Goal: Task Accomplishment & Management: Use online tool/utility

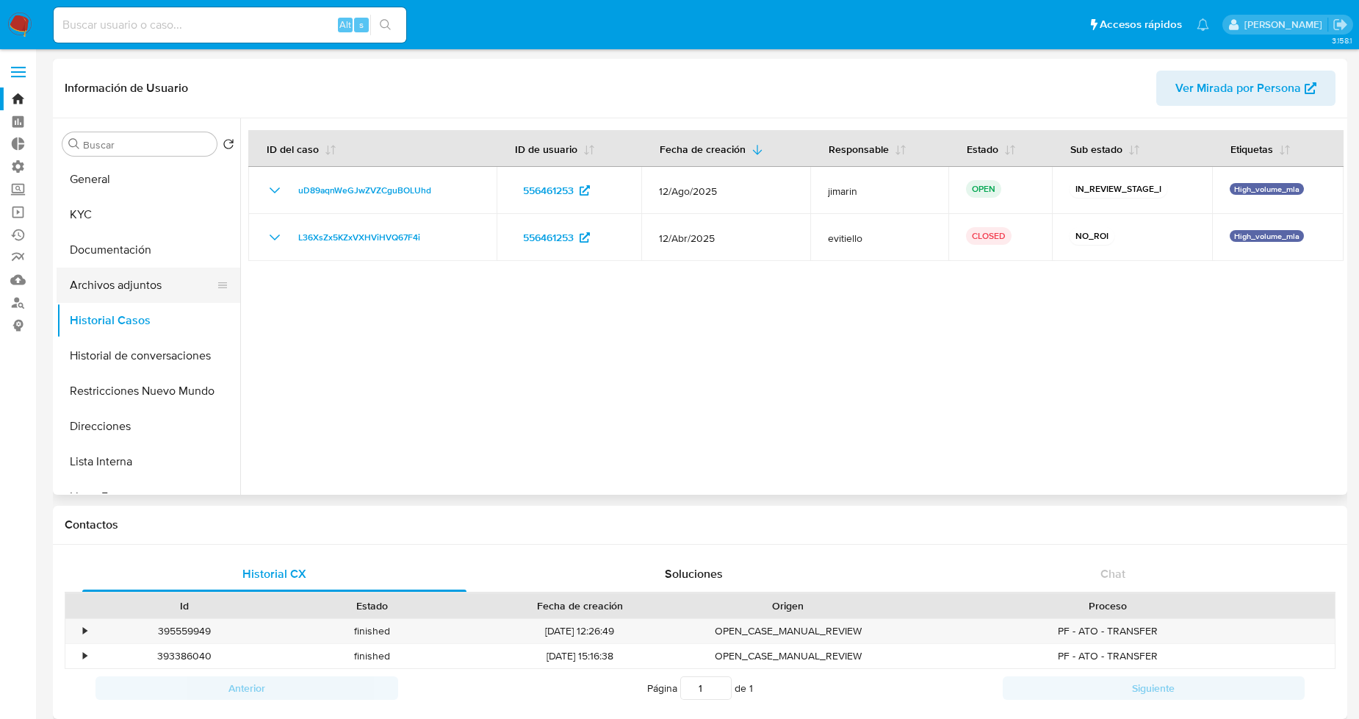
click at [157, 270] on button "Archivos adjuntos" at bounding box center [143, 284] width 172 height 35
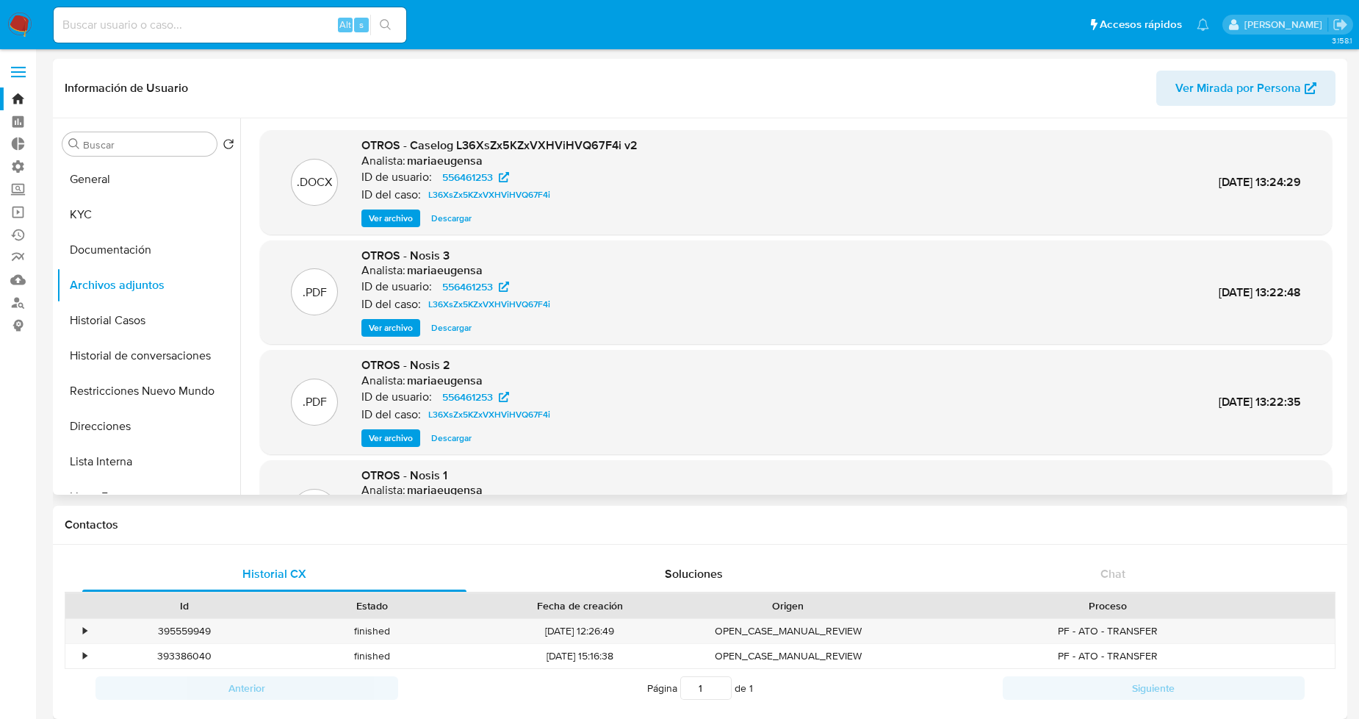
scroll to position [82, 0]
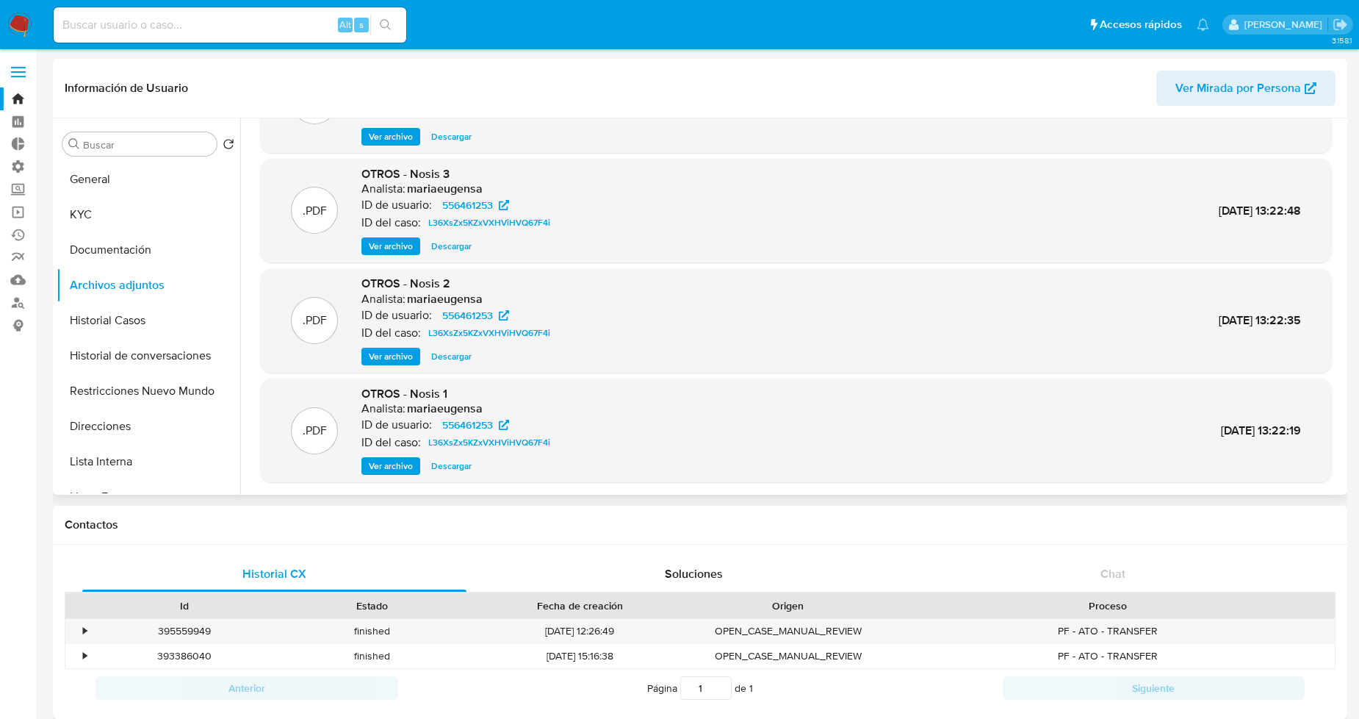
click at [466, 468] on span "Descargar" at bounding box center [451, 465] width 40 height 15
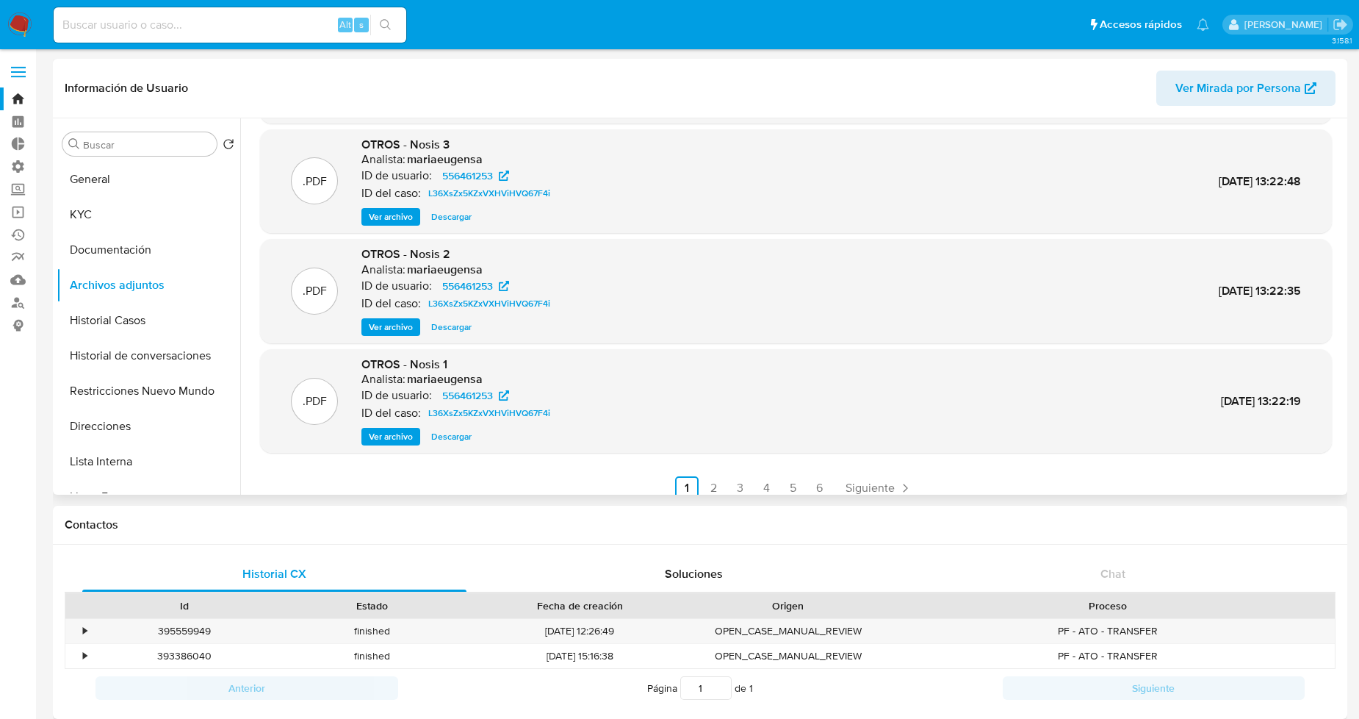
scroll to position [123, 0]
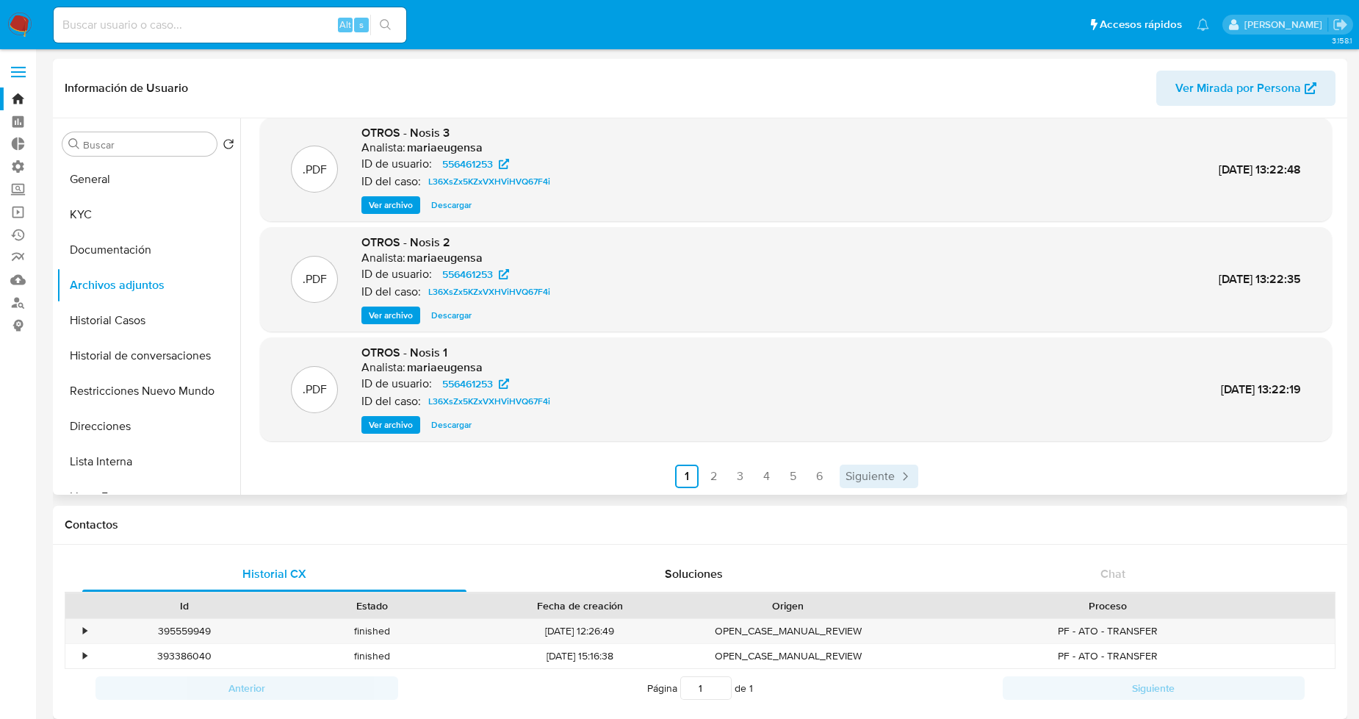
click at [861, 470] on span "Siguiente" at bounding box center [870, 476] width 49 height 12
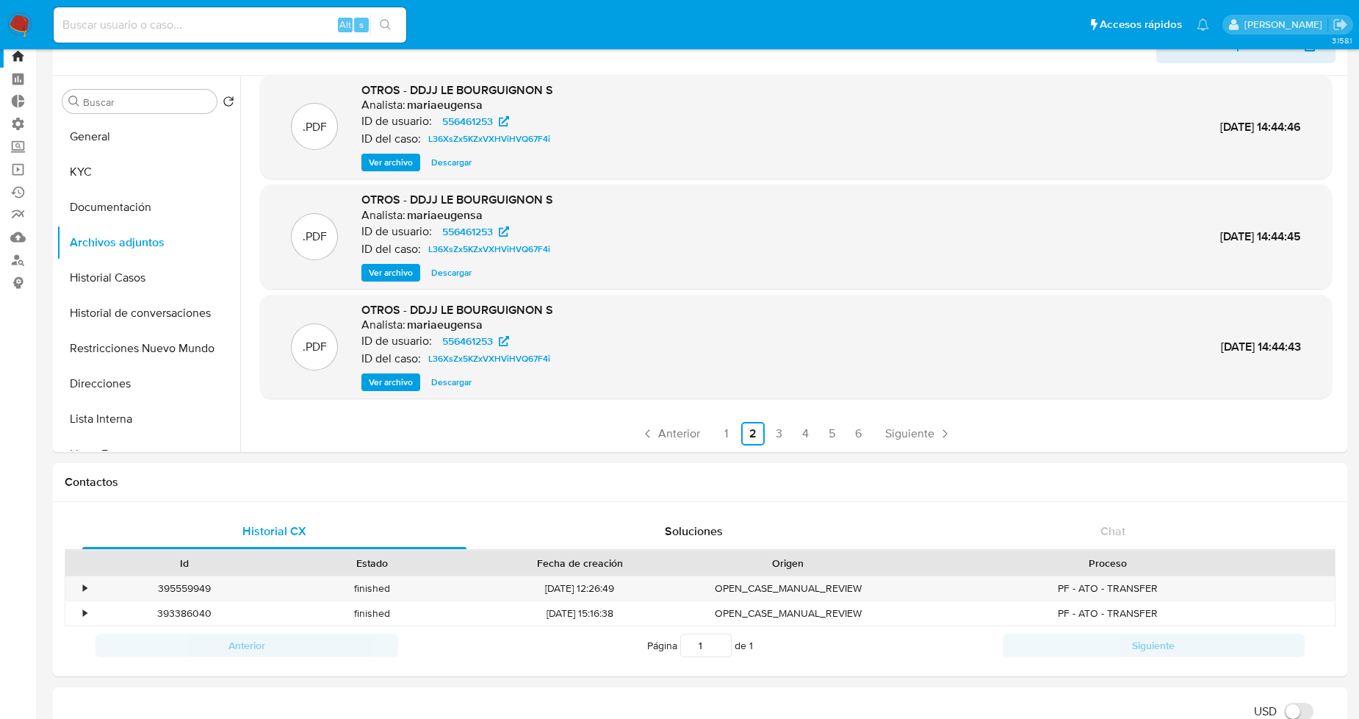
scroll to position [82, 0]
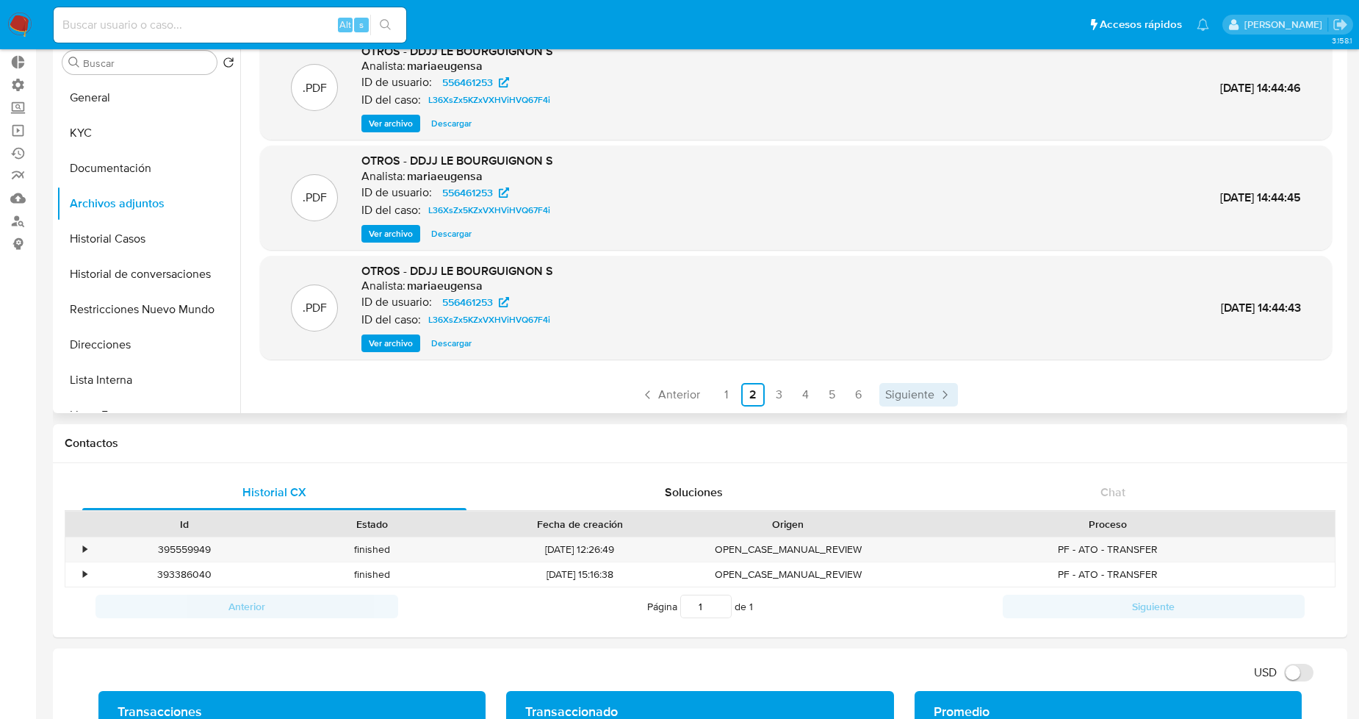
click at [916, 400] on span "Siguiente" at bounding box center [909, 395] width 49 height 12
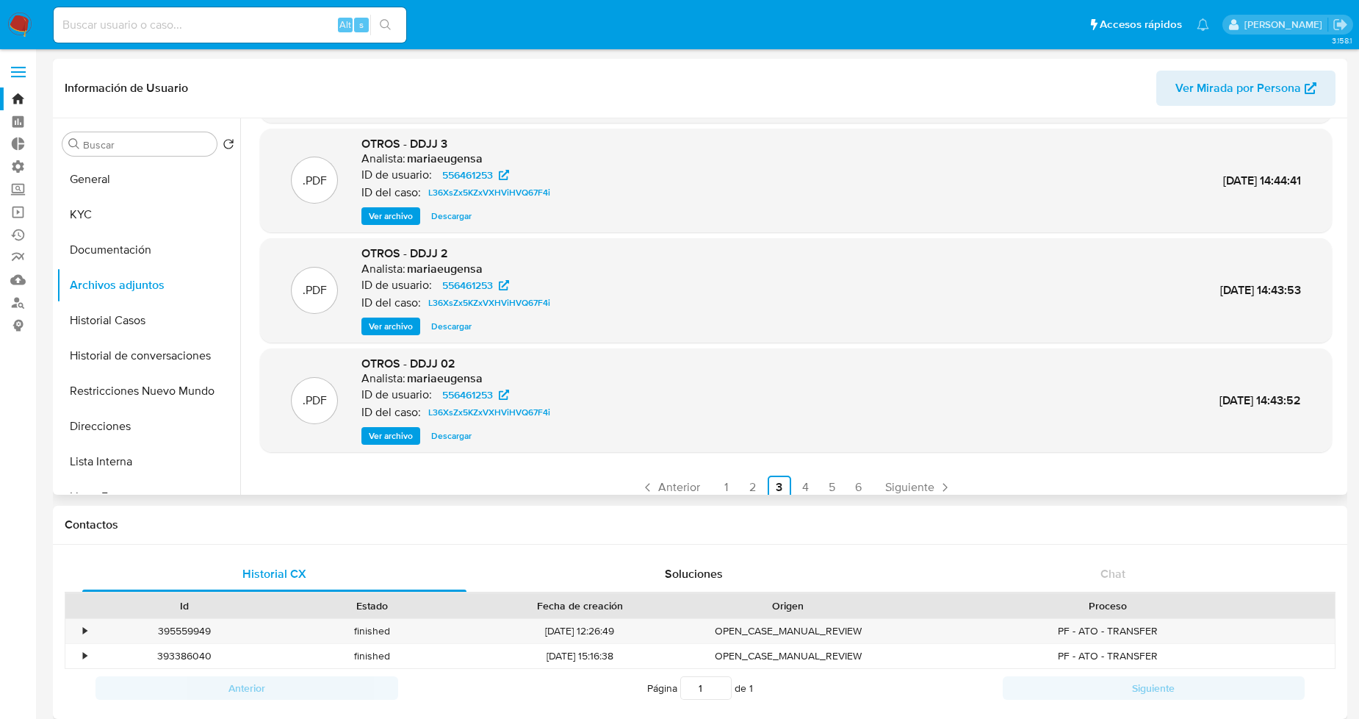
scroll to position [123, 0]
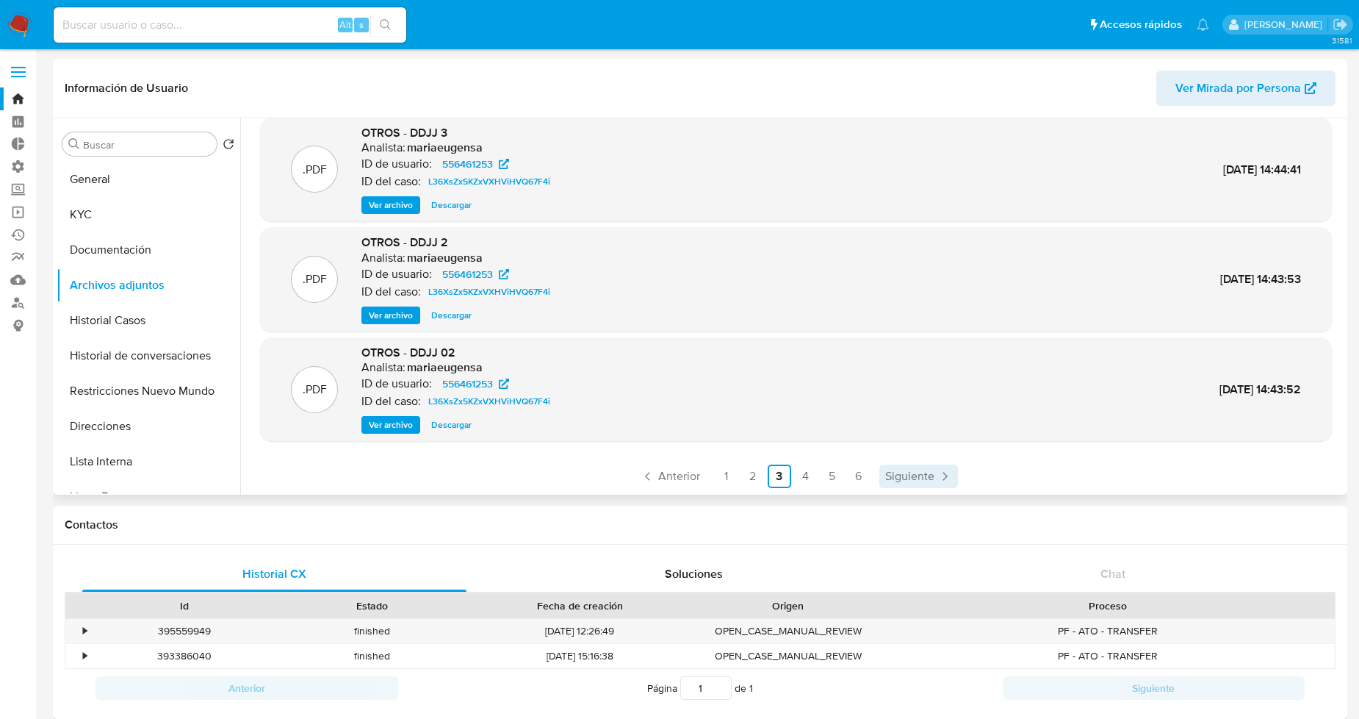
click at [902, 482] on span "Siguiente" at bounding box center [909, 476] width 49 height 12
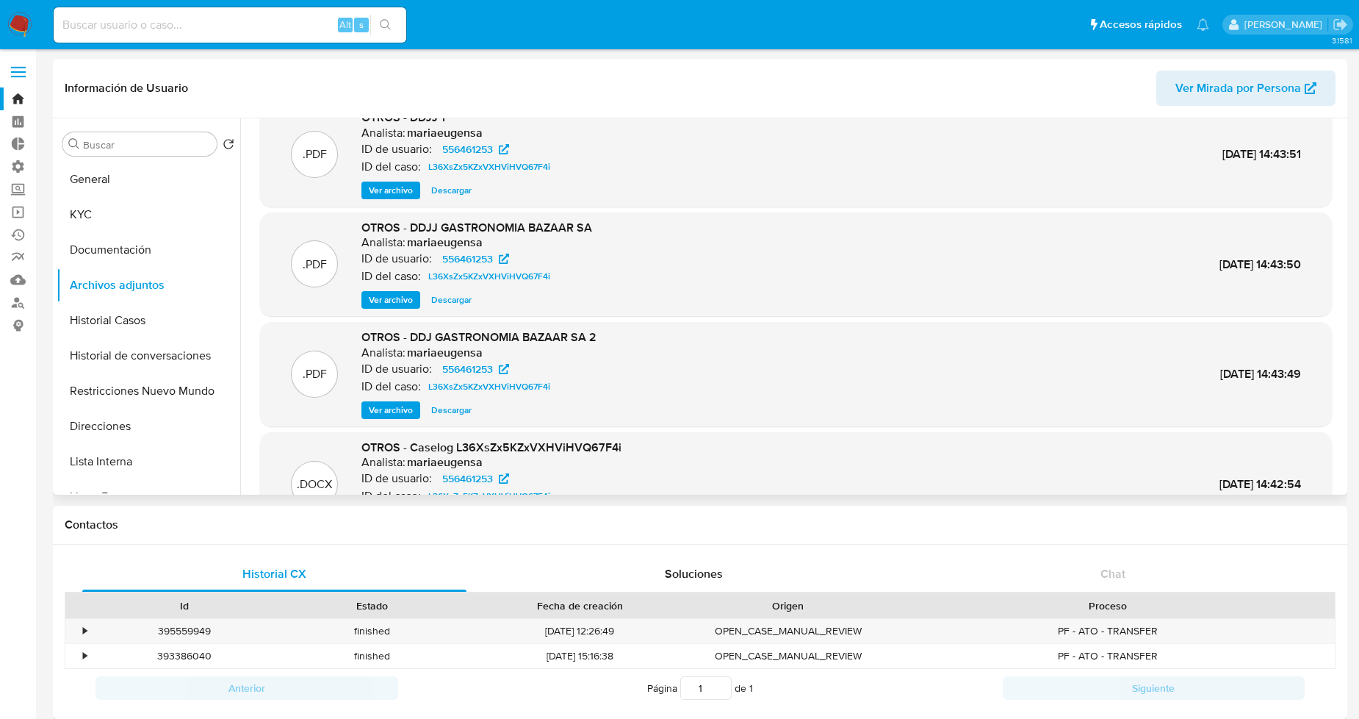
scroll to position [0, 0]
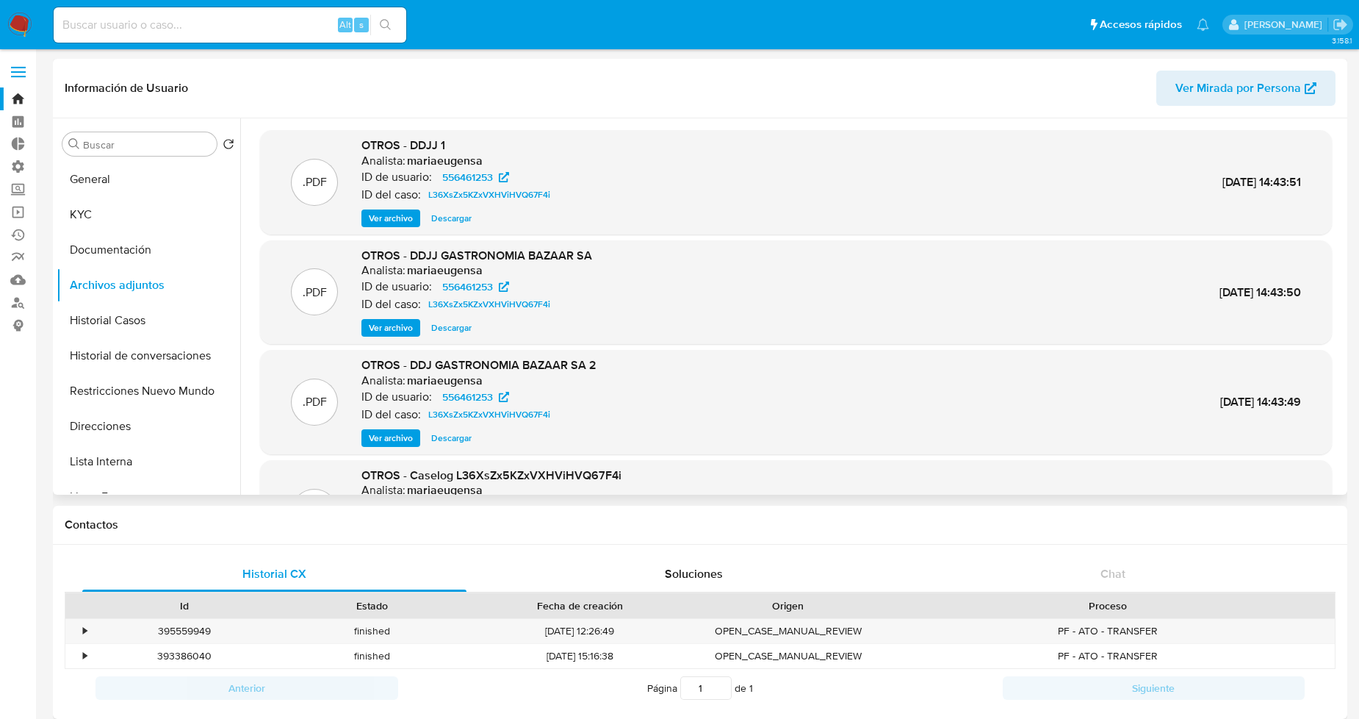
click at [391, 211] on span "Ver archivo" at bounding box center [391, 218] width 44 height 15
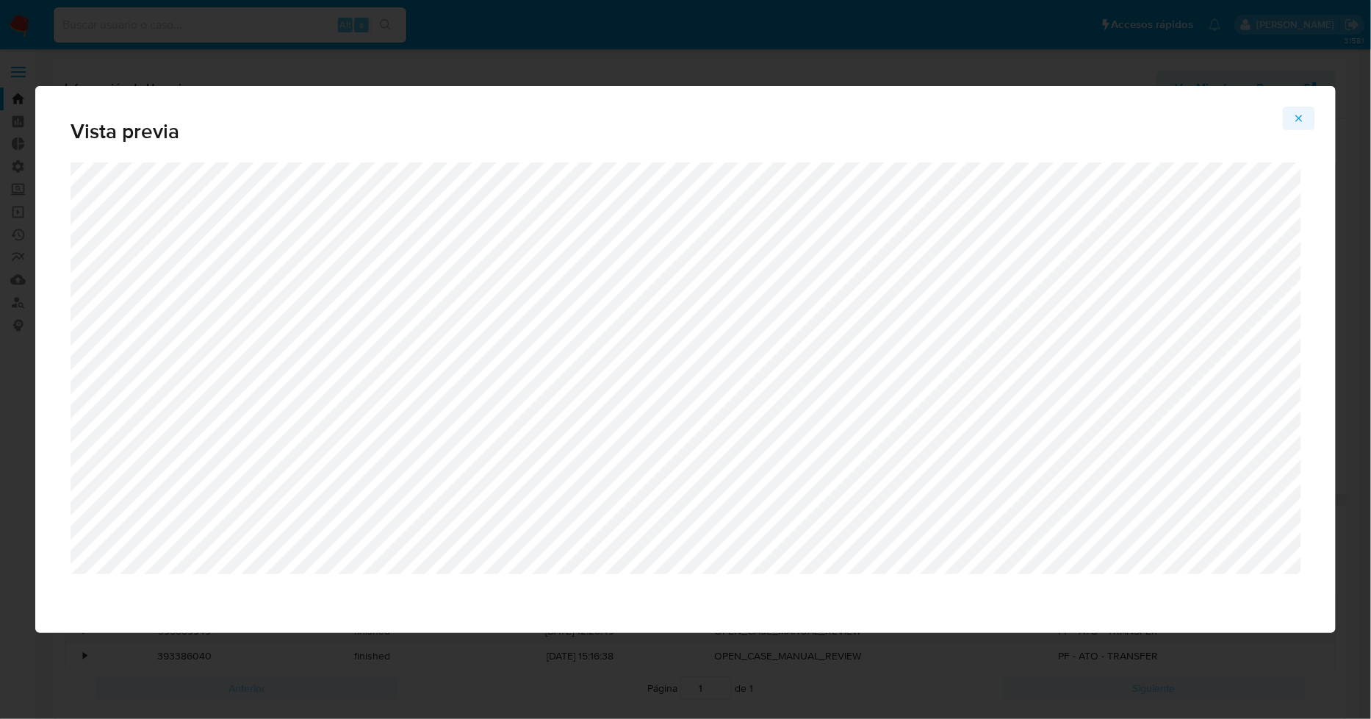
click at [1301, 123] on icon "Attachment preview" at bounding box center [1299, 118] width 12 height 12
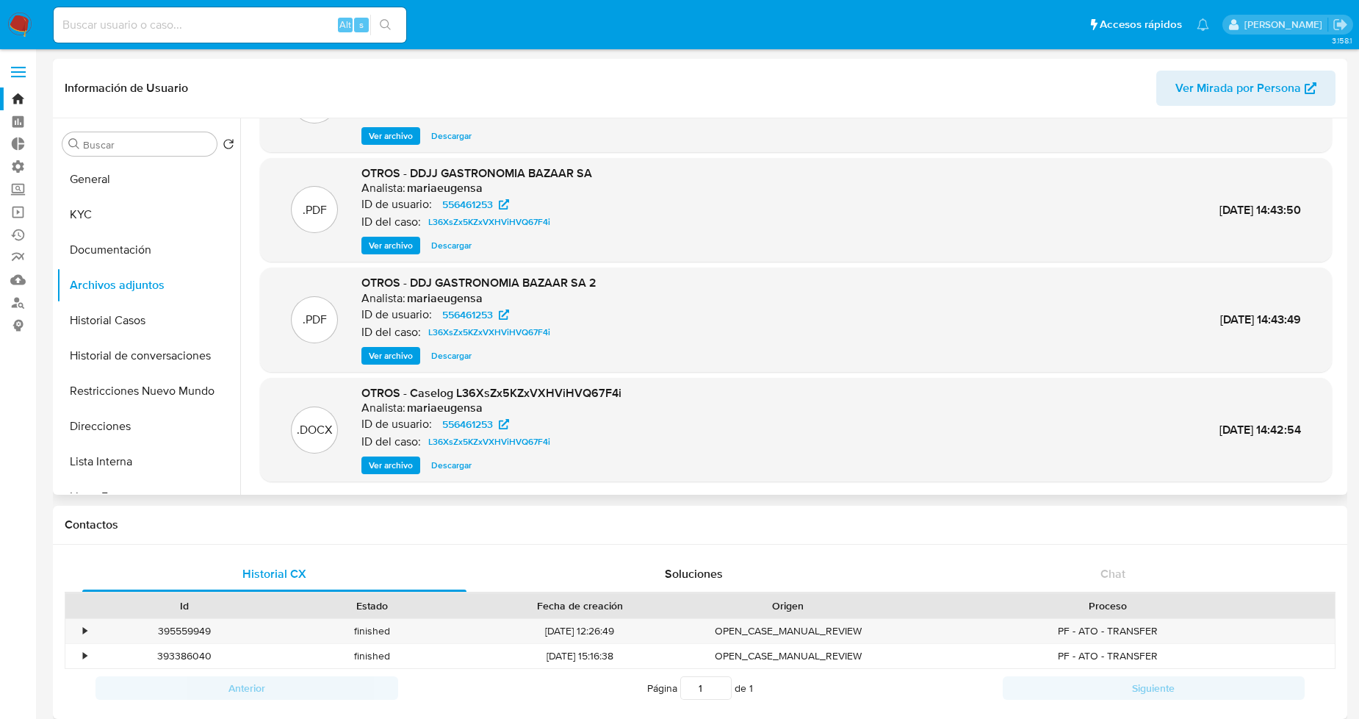
scroll to position [123, 0]
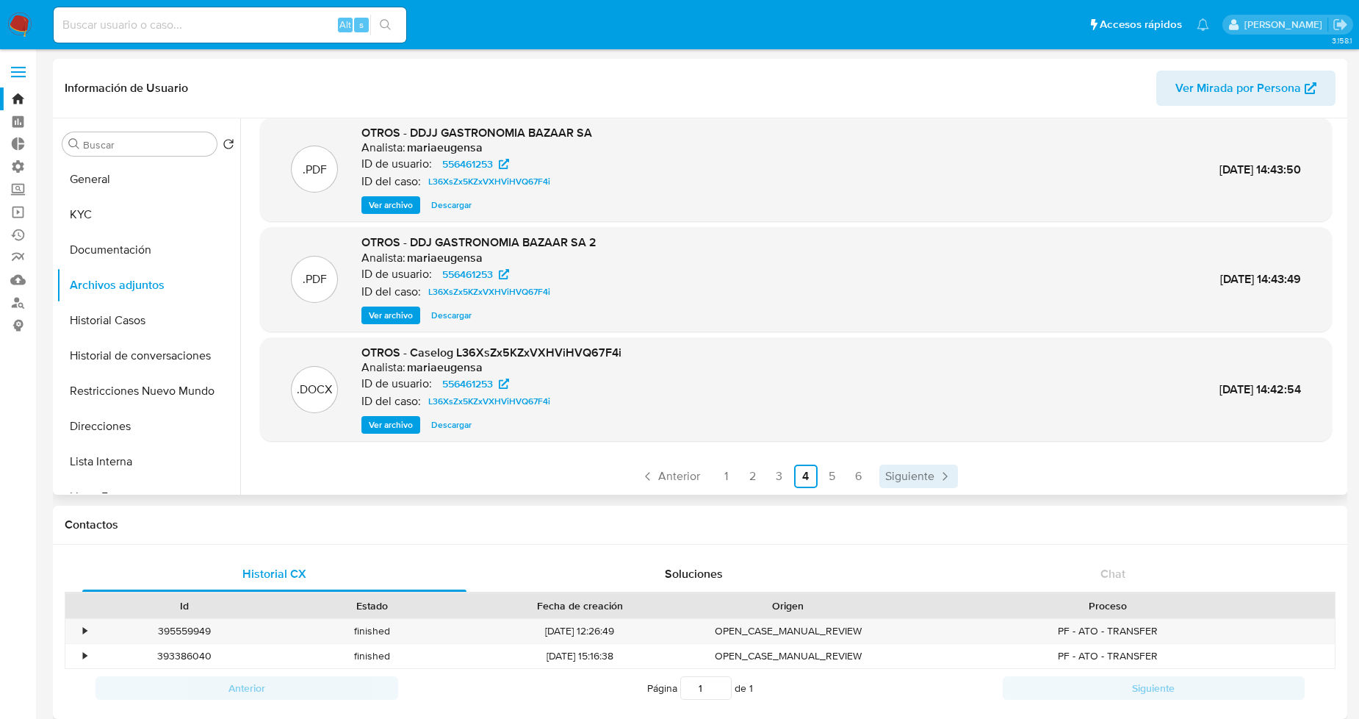
click at [898, 475] on span "Siguiente" at bounding box center [909, 476] width 49 height 12
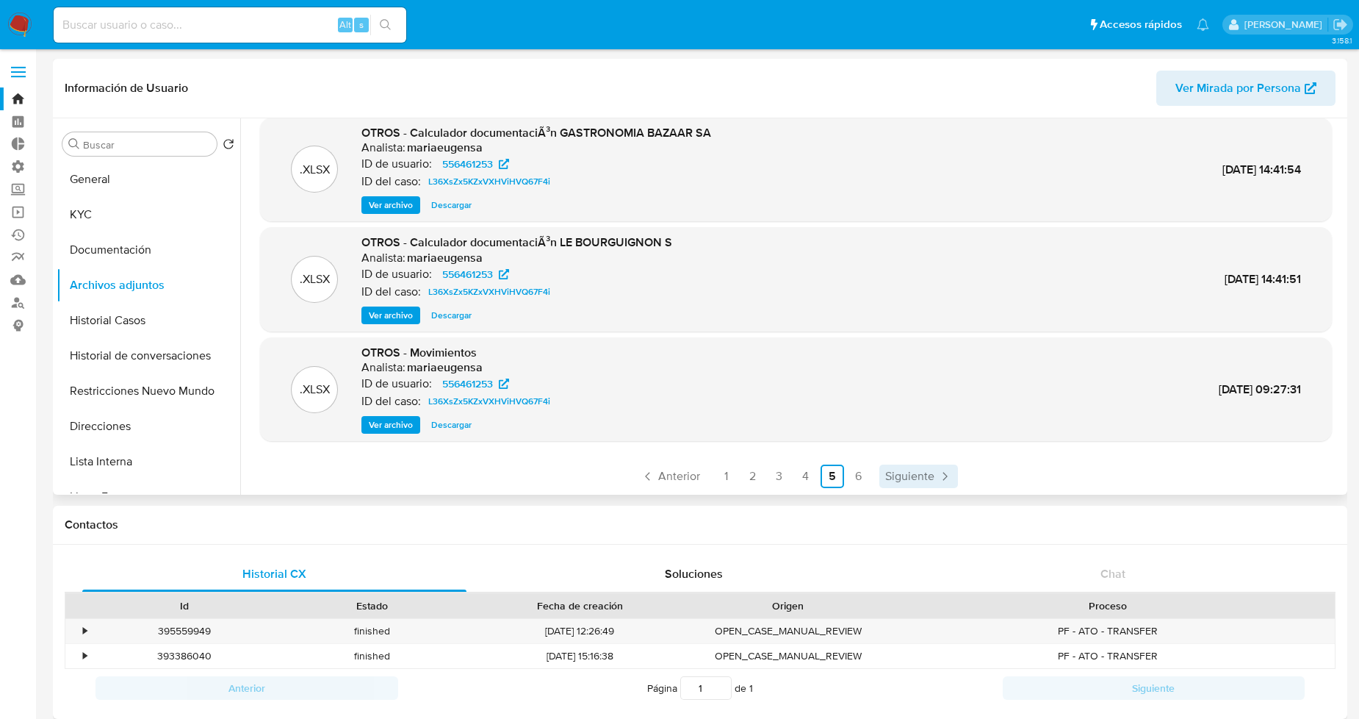
click at [928, 470] on span "Siguiente" at bounding box center [909, 476] width 49 height 12
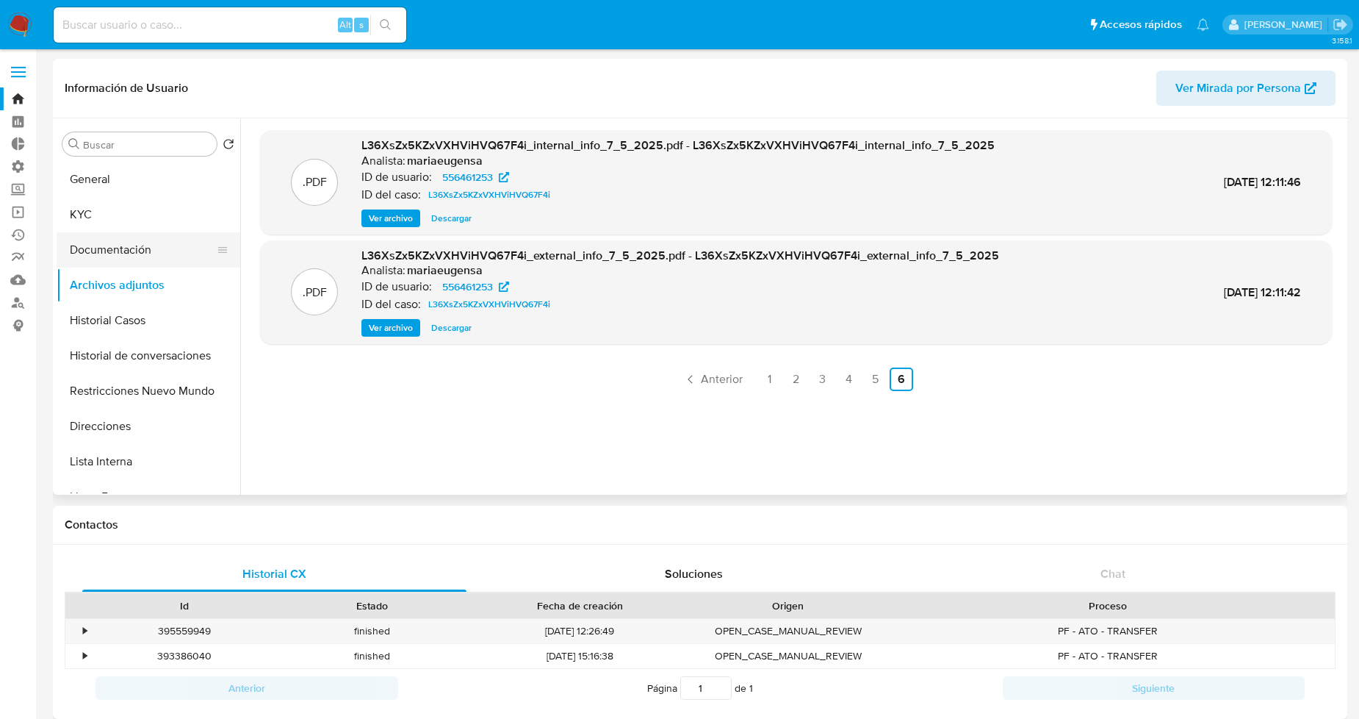
click at [140, 240] on button "Documentación" at bounding box center [143, 249] width 172 height 35
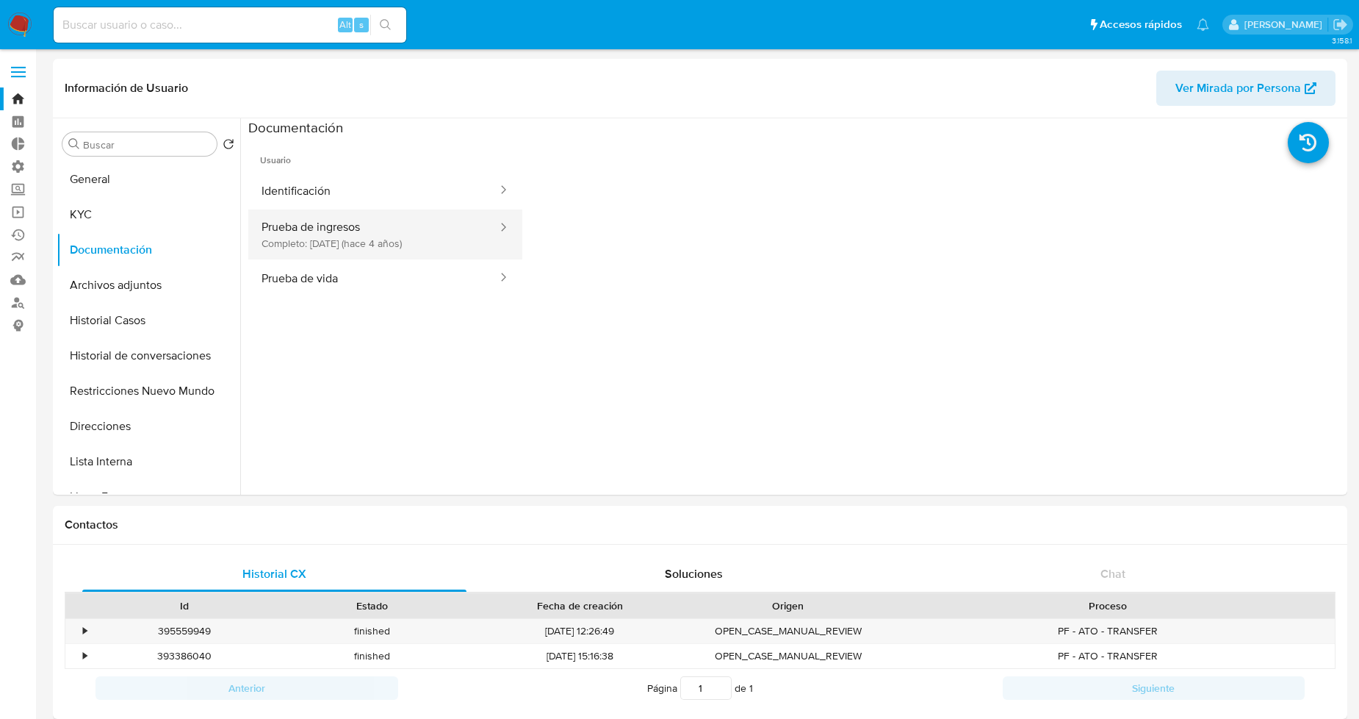
click at [306, 214] on button "Prueba de ingresos Completo: 17/05/2021 (hace 4 años)" at bounding box center [373, 234] width 251 height 50
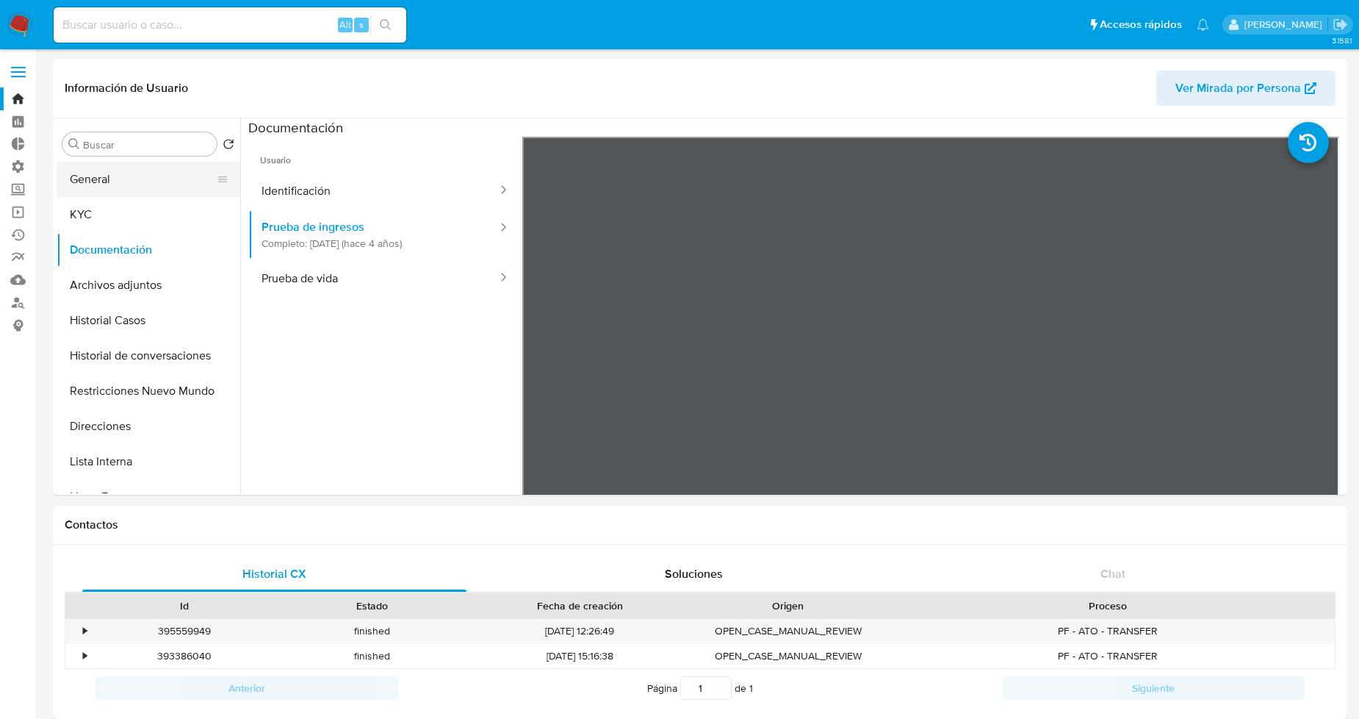
click at [135, 165] on button "General" at bounding box center [143, 179] width 172 height 35
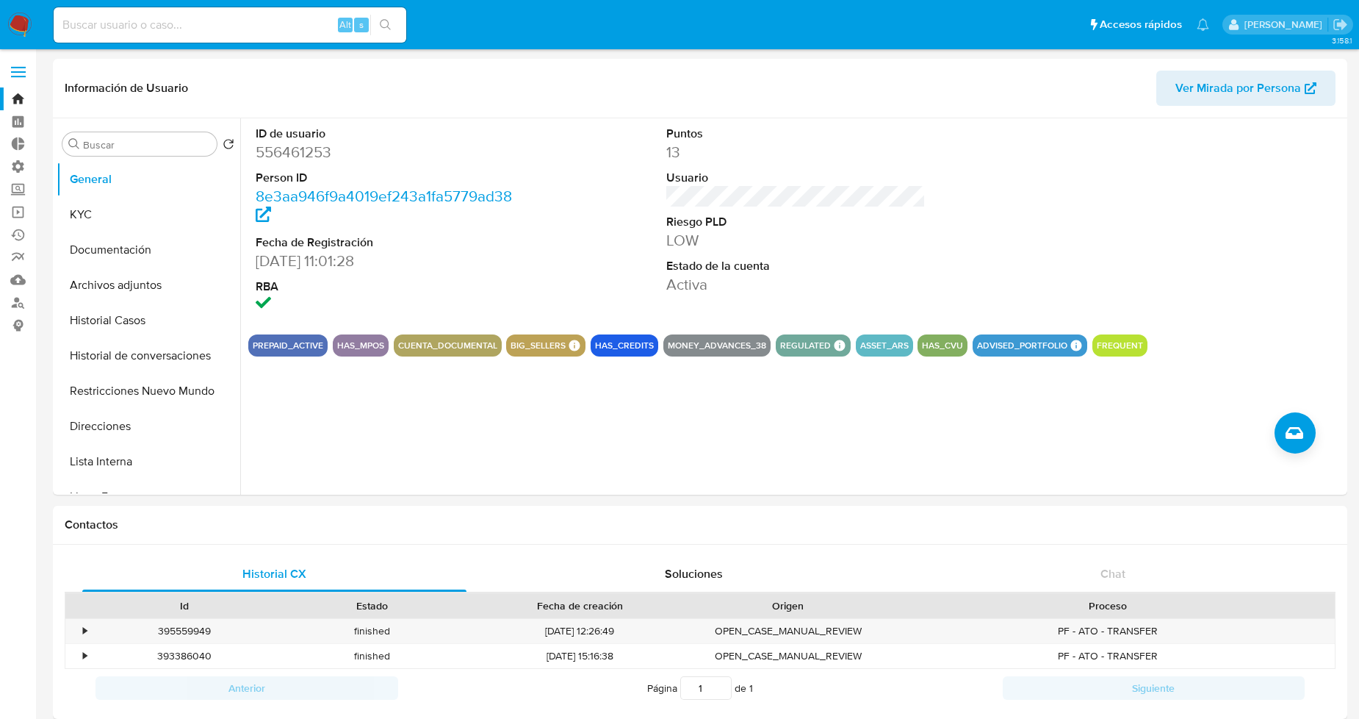
click at [13, 101] on link "Bandeja" at bounding box center [87, 98] width 175 height 23
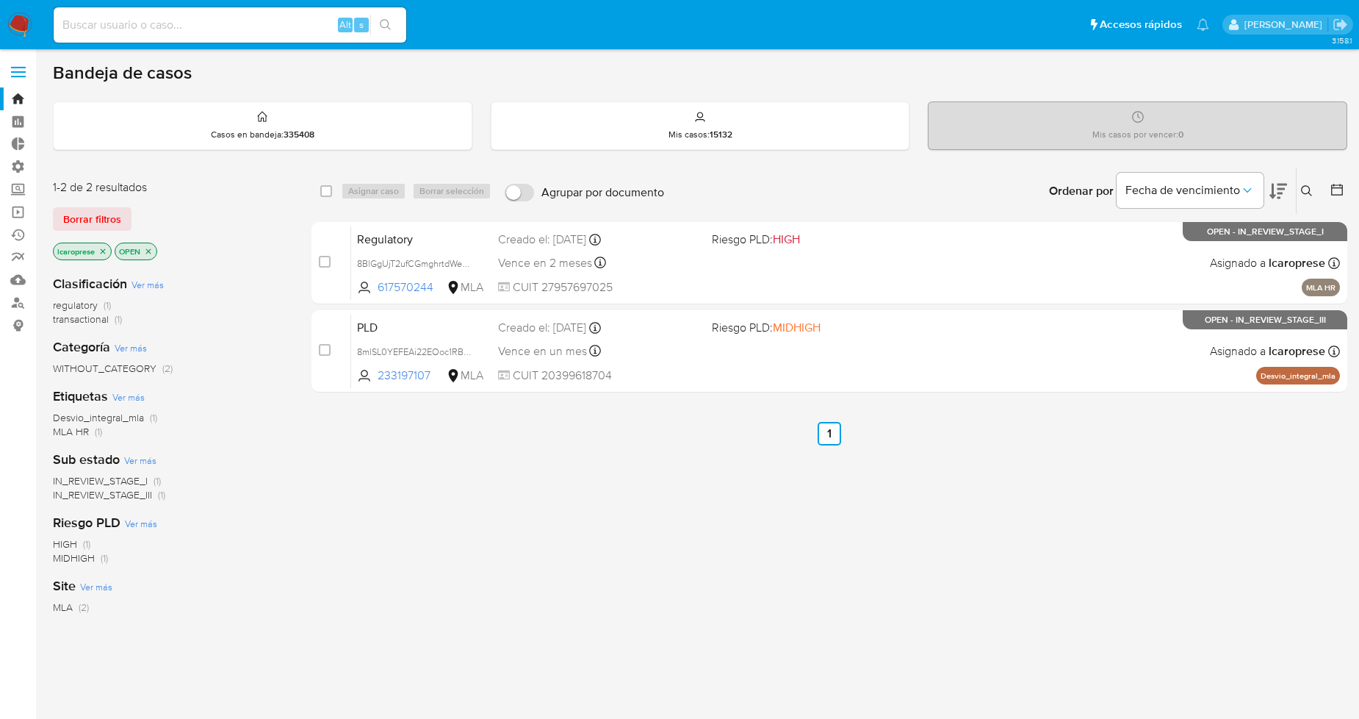
click at [1051, 98] on div "Bandeja de casos Casos en bandeja : 335408 Mis casos : 15132 Mis casos por venc…" at bounding box center [700, 448] width 1295 height 772
click at [126, 215] on button "Borrar filtros" at bounding box center [92, 219] width 79 height 24
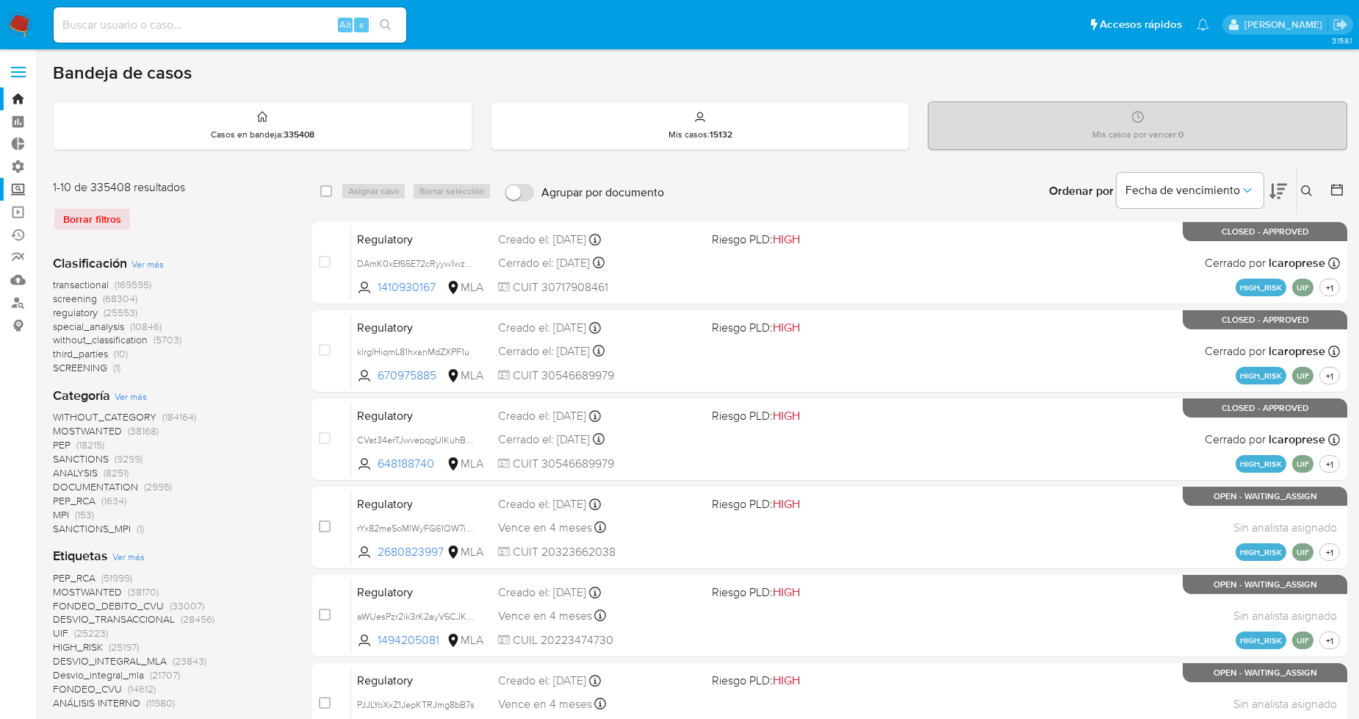
click at [16, 190] on label "Screening" at bounding box center [87, 189] width 175 height 23
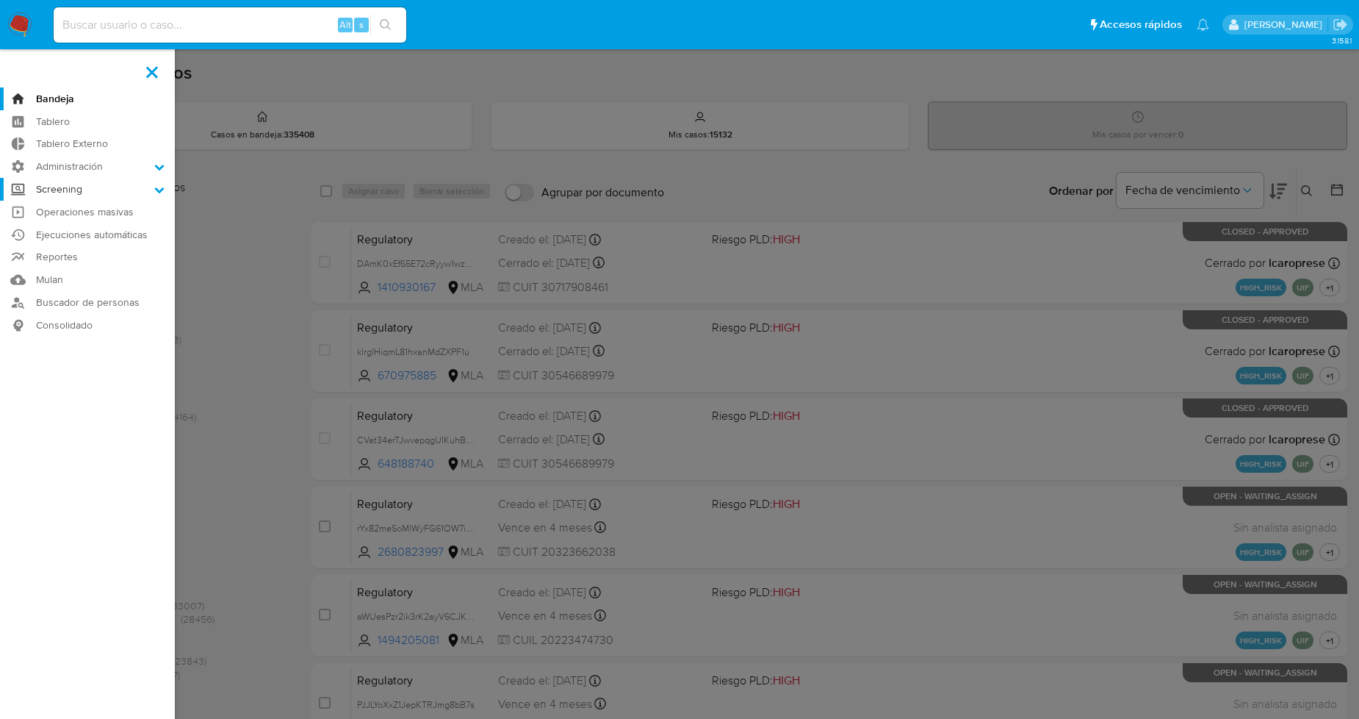
click at [0, 0] on input "Screening" at bounding box center [0, 0] width 0 height 0
click at [62, 213] on link "Administrador de Listas" at bounding box center [87, 210] width 175 height 18
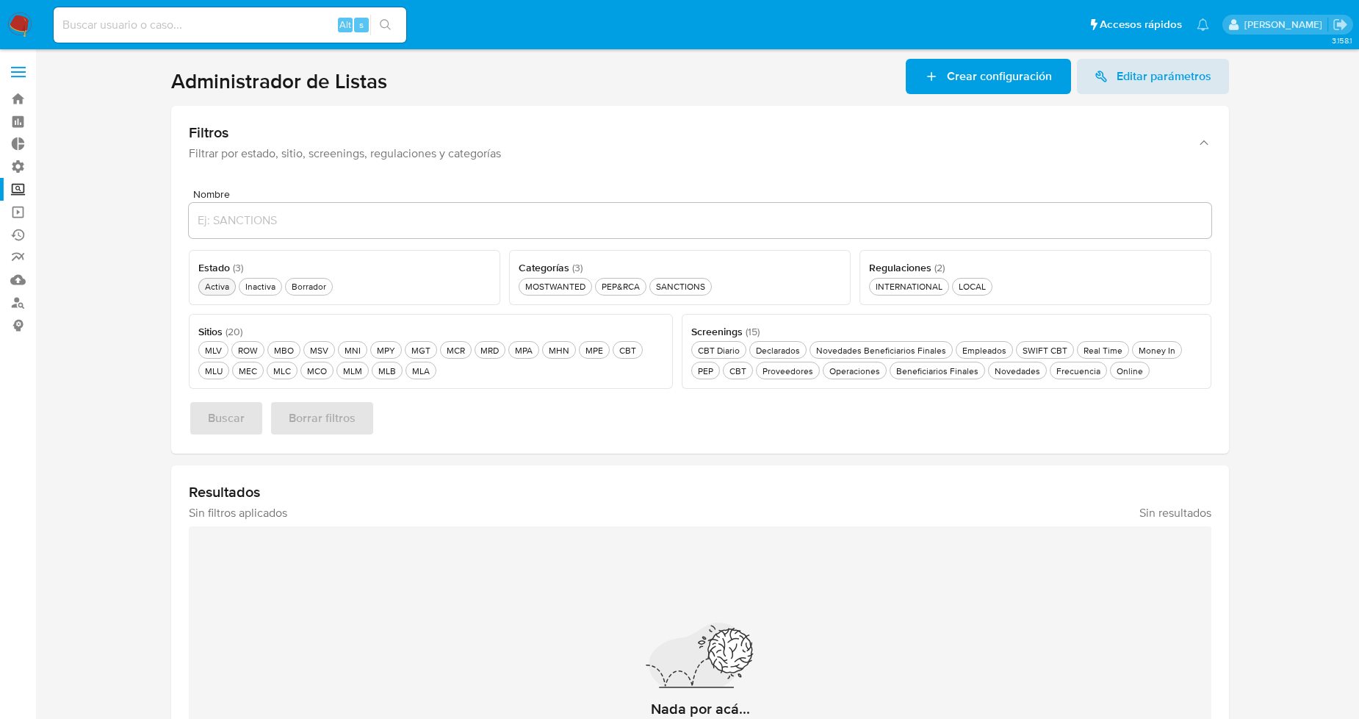
click at [217, 291] on div "Activa Activa" at bounding box center [217, 286] width 30 height 12
click at [681, 284] on div "SANCTIONS SANCTIONS" at bounding box center [680, 286] width 55 height 12
click at [416, 373] on div "MLA MLA" at bounding box center [421, 370] width 24 height 12
click at [248, 416] on button "Buscar" at bounding box center [226, 417] width 75 height 35
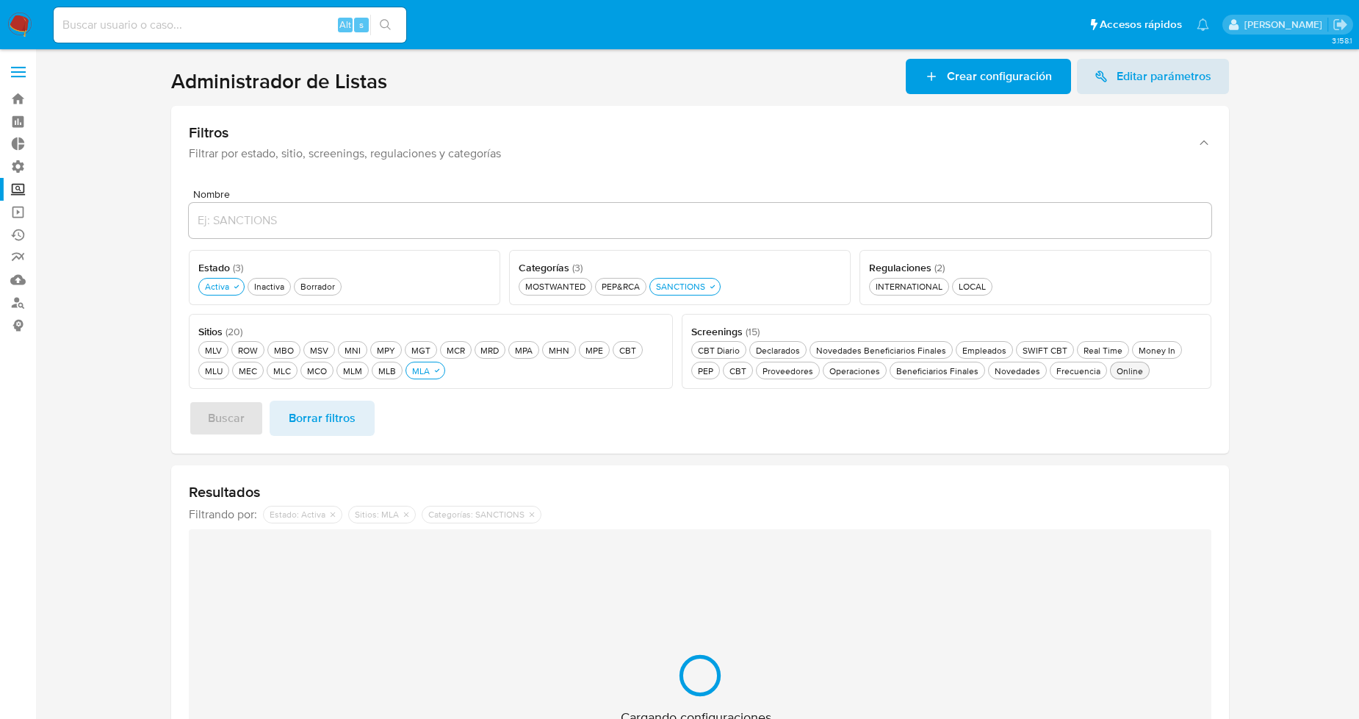
click at [1118, 370] on div "Online Online" at bounding box center [1130, 370] width 32 height 12
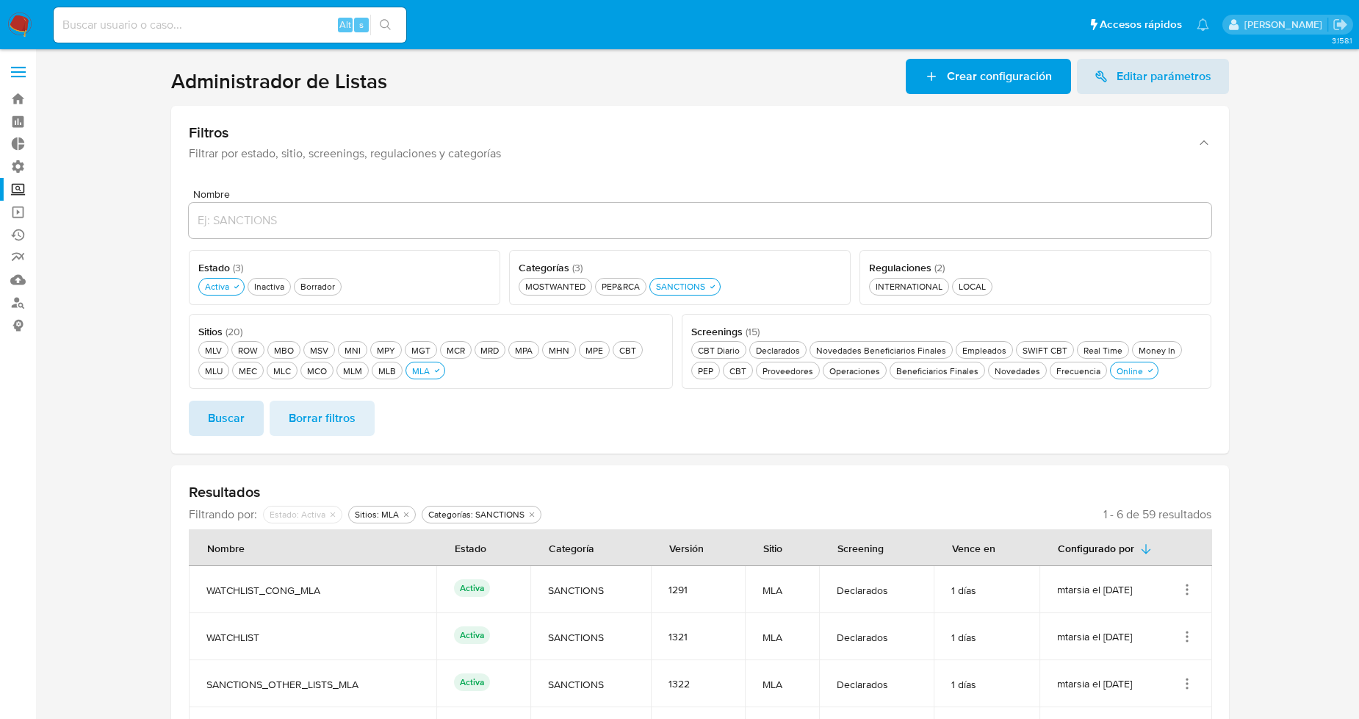
click at [234, 420] on span "Buscar" at bounding box center [226, 418] width 37 height 32
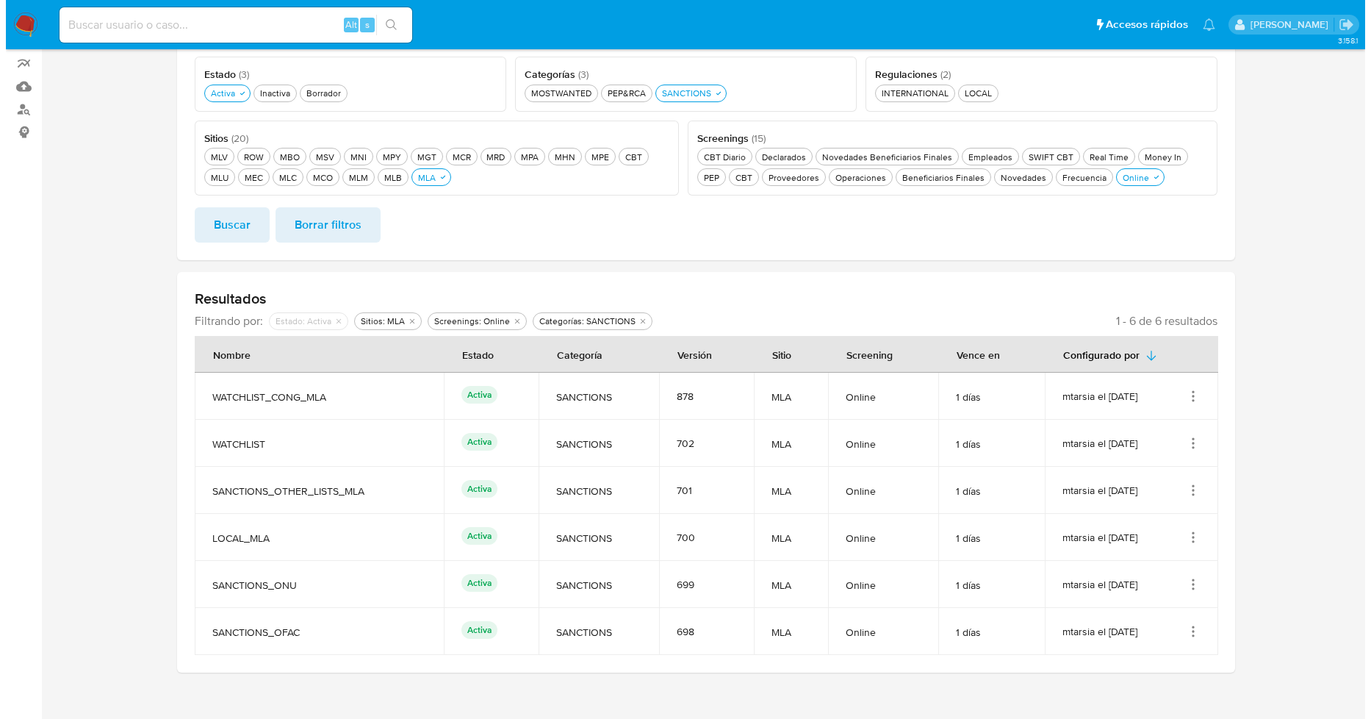
scroll to position [209, 0]
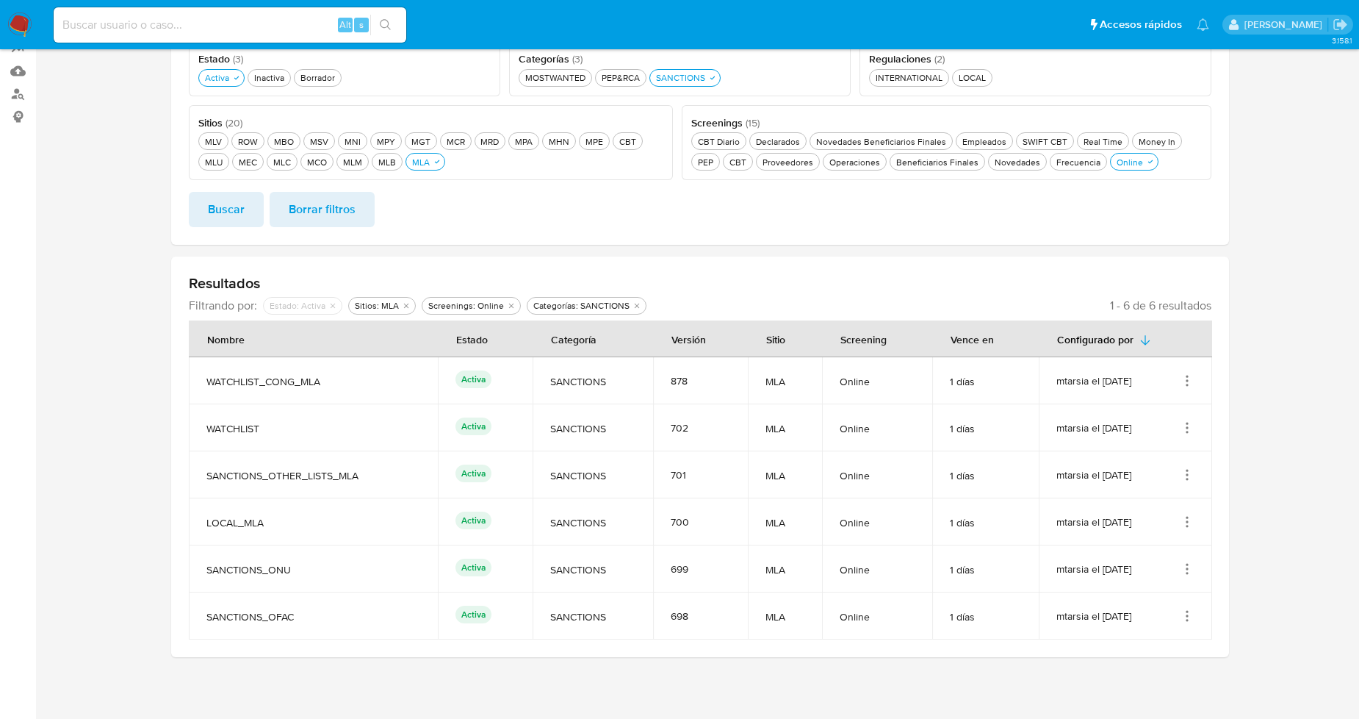
click at [1187, 615] on icon "Acciones" at bounding box center [1187, 615] width 1 height 1
click at [1130, 547] on button "Ver detalles" at bounding box center [1128, 542] width 132 height 39
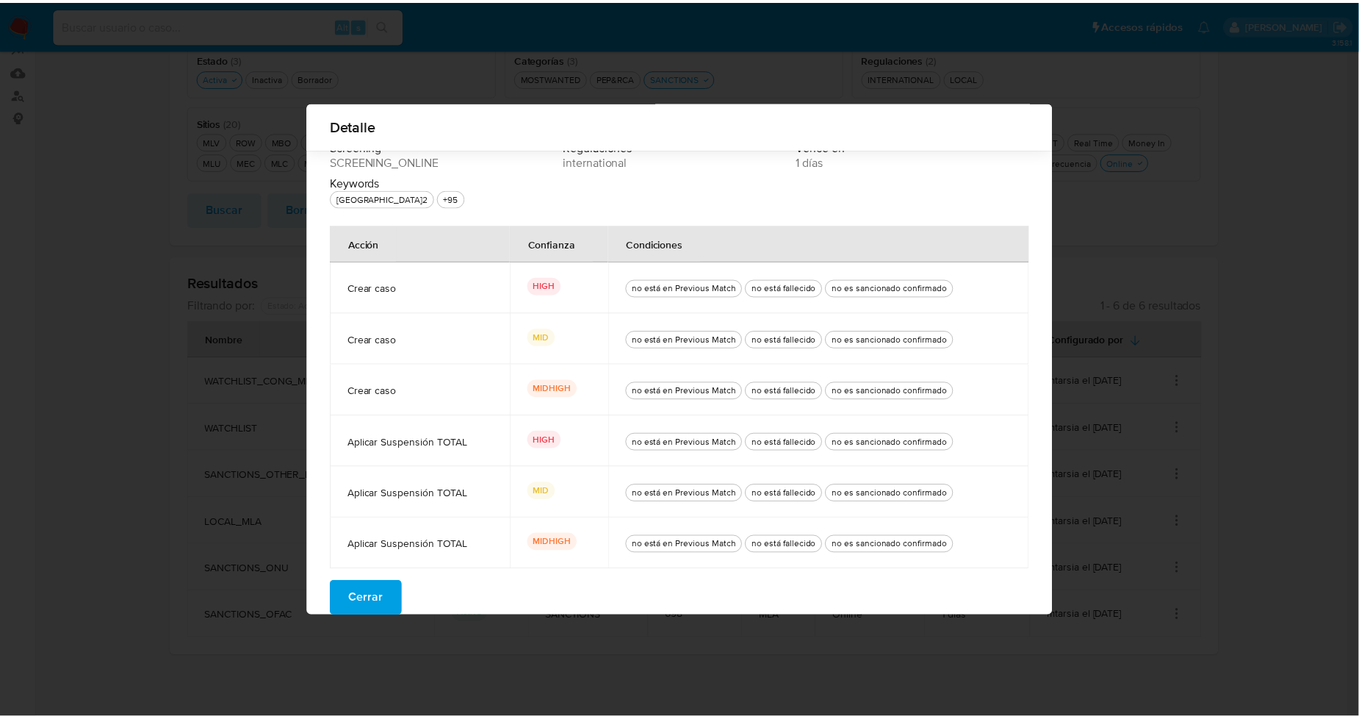
scroll to position [56, 0]
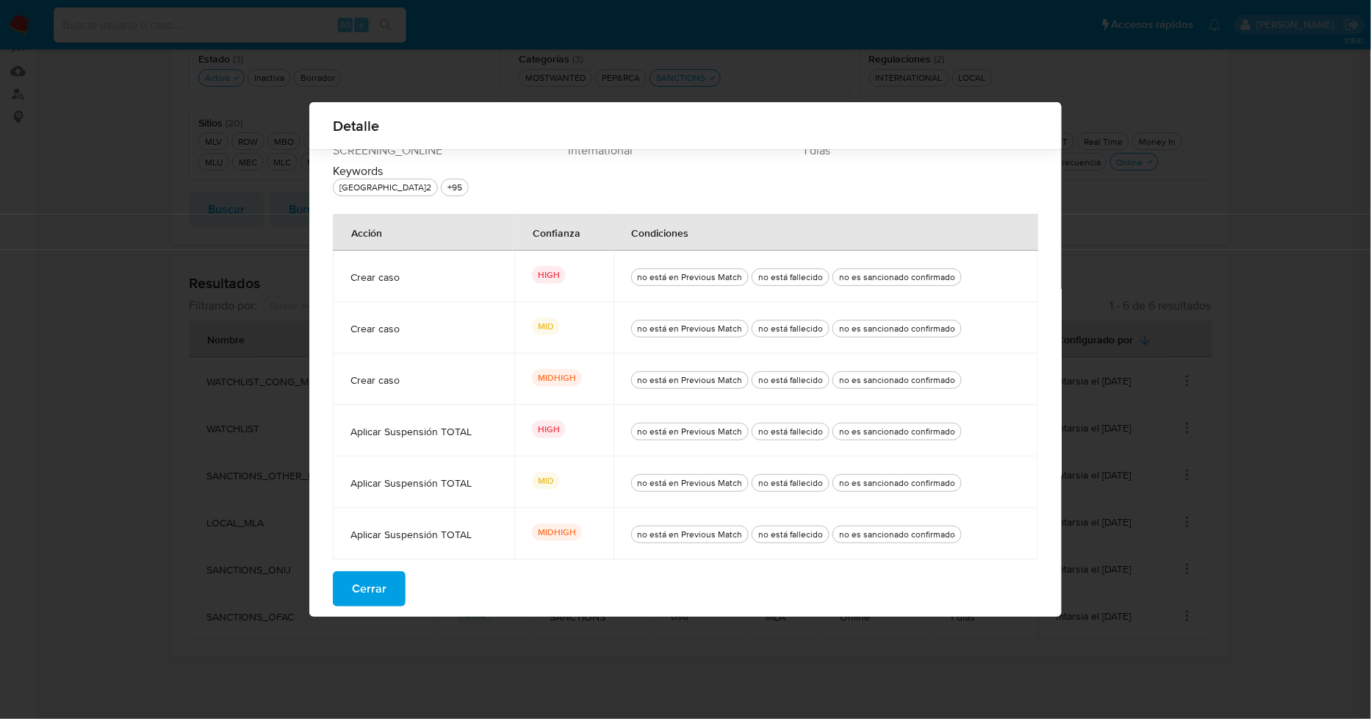
click at [369, 597] on span "Cerrar" at bounding box center [369, 588] width 35 height 32
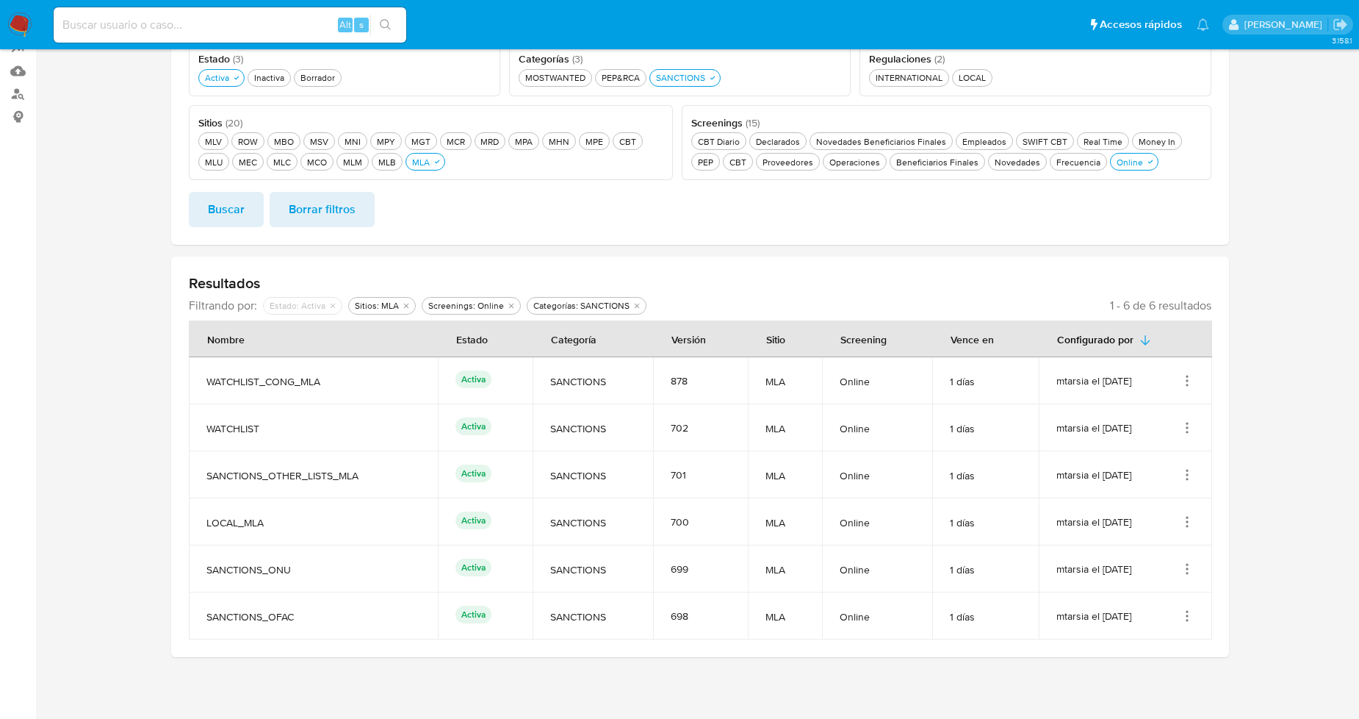
scroll to position [0, 0]
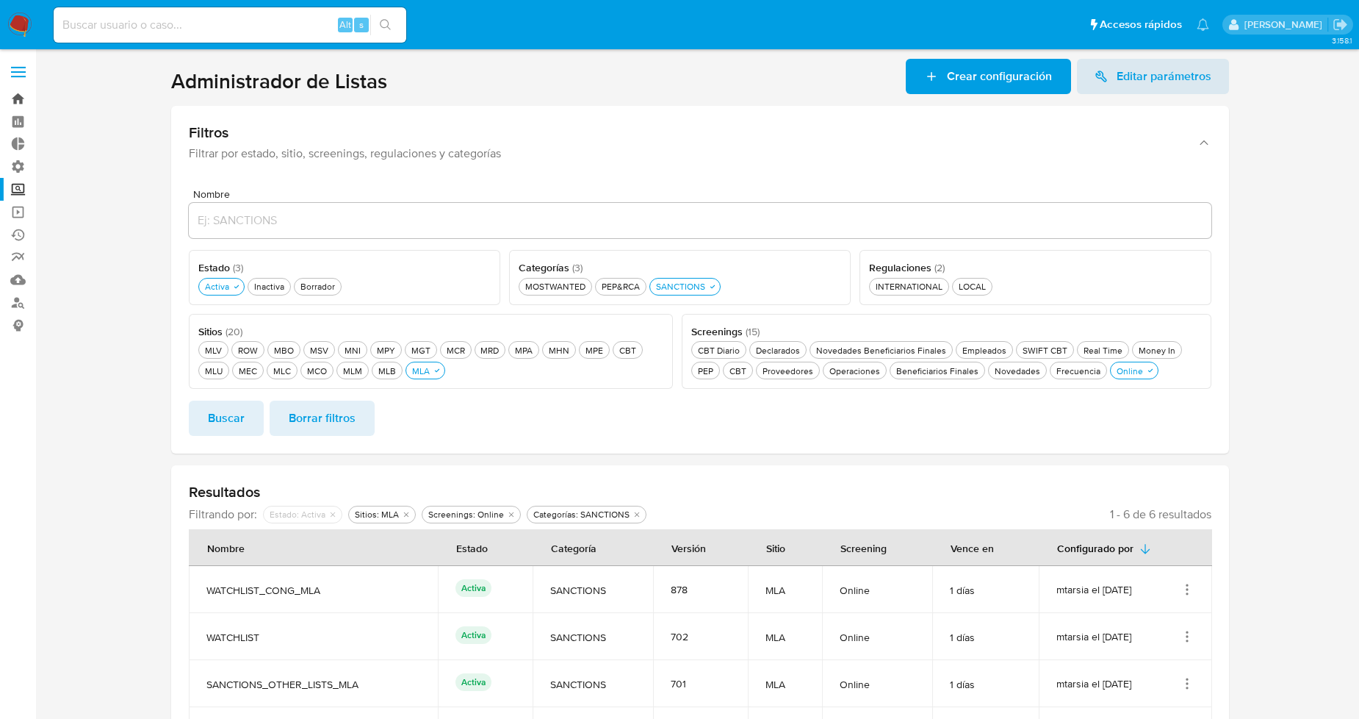
click at [18, 100] on link "Bandeja" at bounding box center [87, 98] width 175 height 23
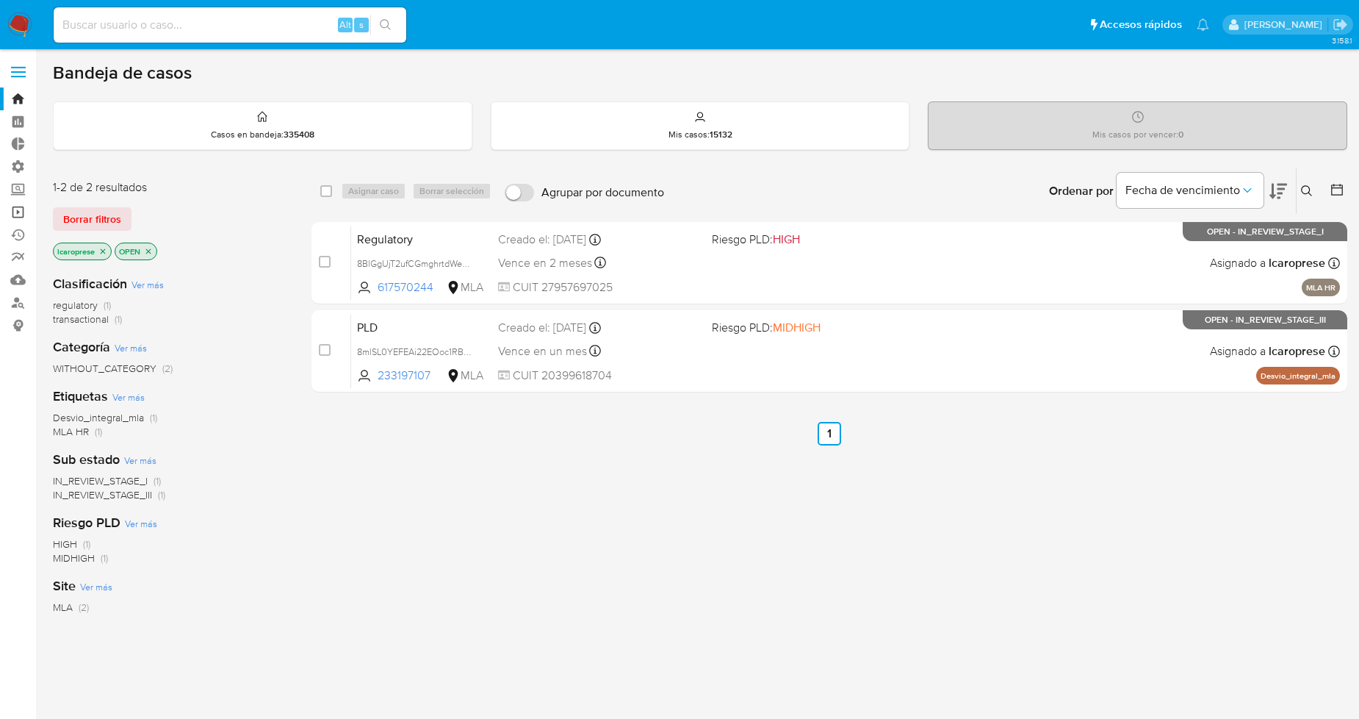
click at [18, 210] on link "Operaciones masivas" at bounding box center [87, 212] width 175 height 23
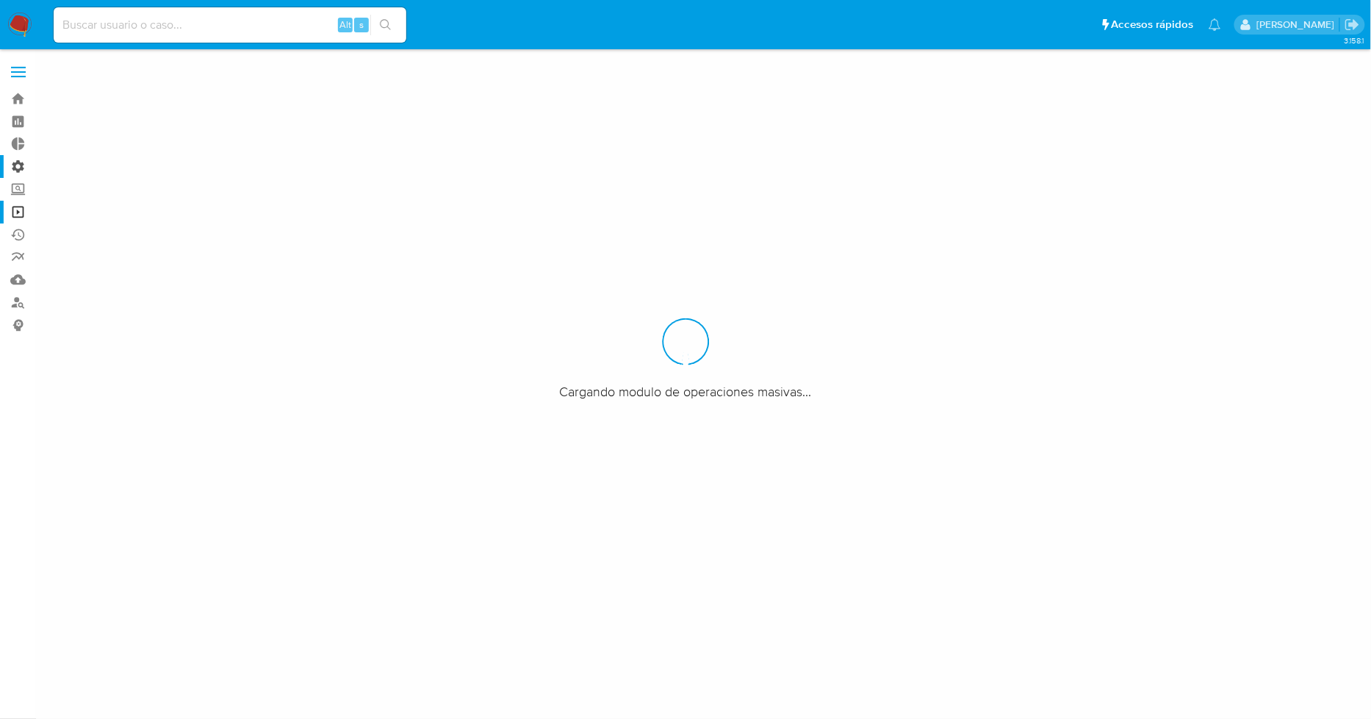
click at [18, 170] on label "Administración" at bounding box center [87, 166] width 175 height 23
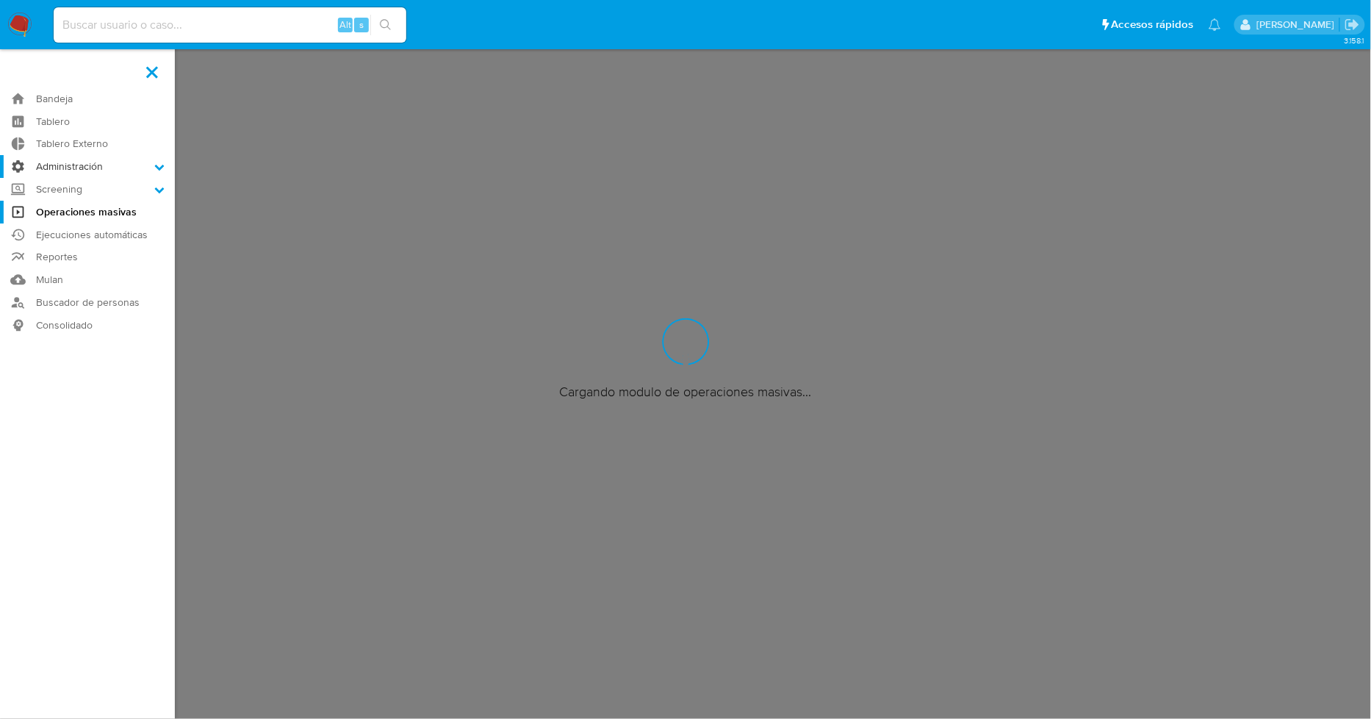
click at [0, 0] on input "Administración" at bounding box center [0, 0] width 0 height 0
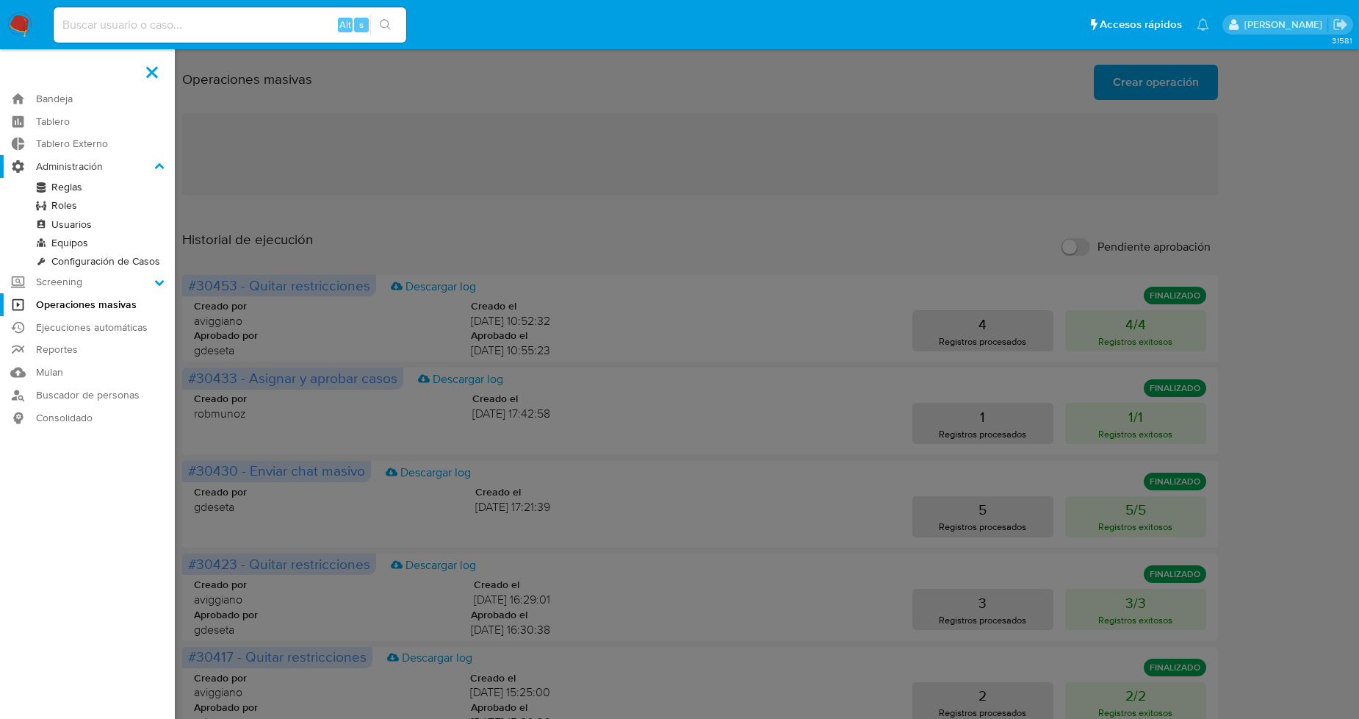
click at [18, 170] on label "Administración" at bounding box center [87, 166] width 175 height 23
click at [0, 0] on input "Administración" at bounding box center [0, 0] width 0 height 0
click at [154, 165] on icon at bounding box center [159, 167] width 10 height 10
click at [0, 0] on input "Administración" at bounding box center [0, 0] width 0 height 0
click at [22, 277] on label "Screening" at bounding box center [87, 281] width 175 height 23
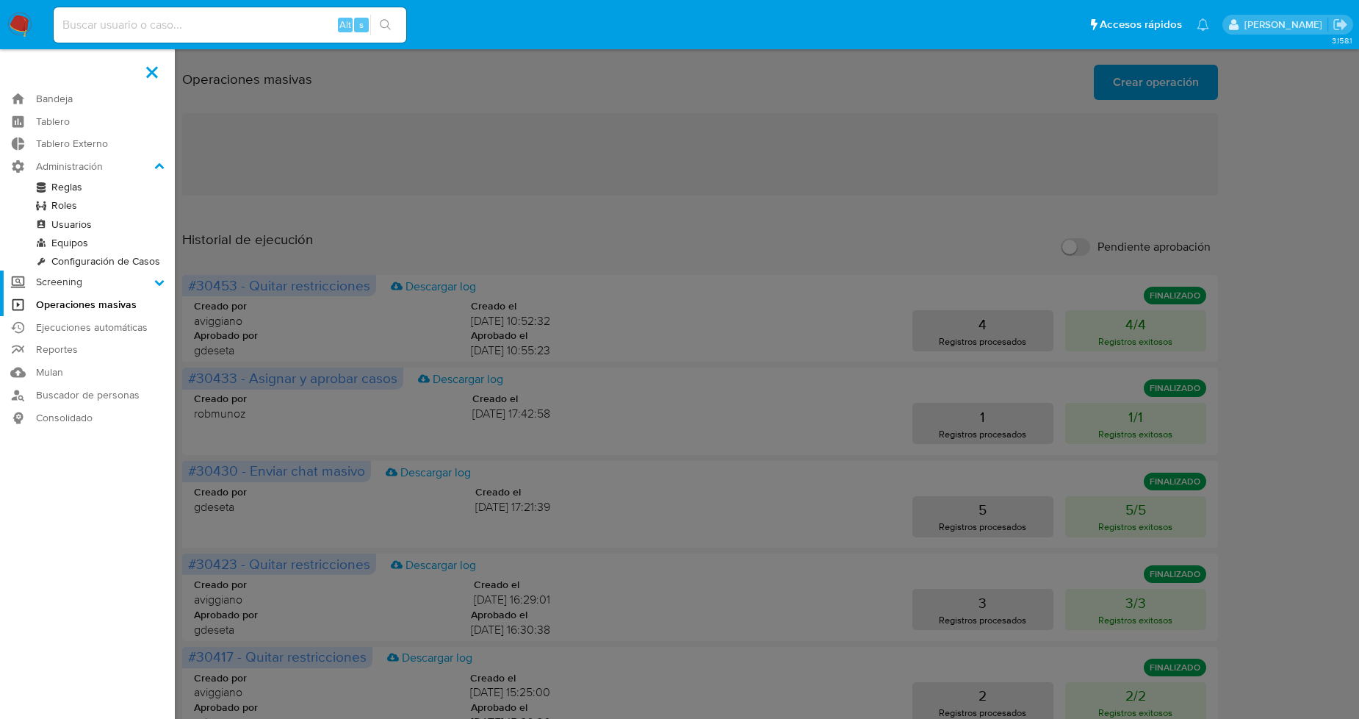
click at [0, 0] on input "Screening" at bounding box center [0, 0] width 0 height 0
click at [74, 267] on link "Watchlist" at bounding box center [87, 265] width 175 height 18
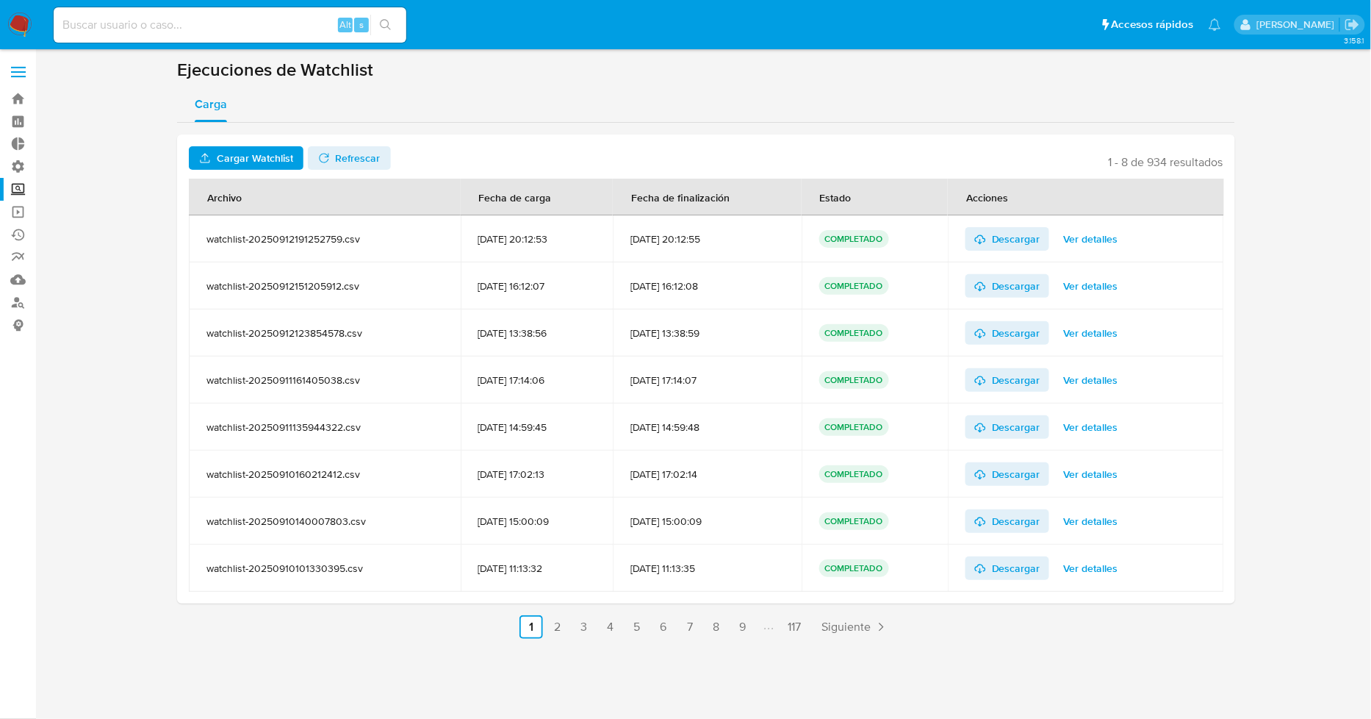
click at [513, 123] on div "Cargar Watchlist No tiene permisos para realizar esta acción Refrescar 1 - 8 de…" at bounding box center [706, 381] width 1058 height 516
click at [240, 157] on span "Cargar Watchlist" at bounding box center [255, 158] width 76 height 24
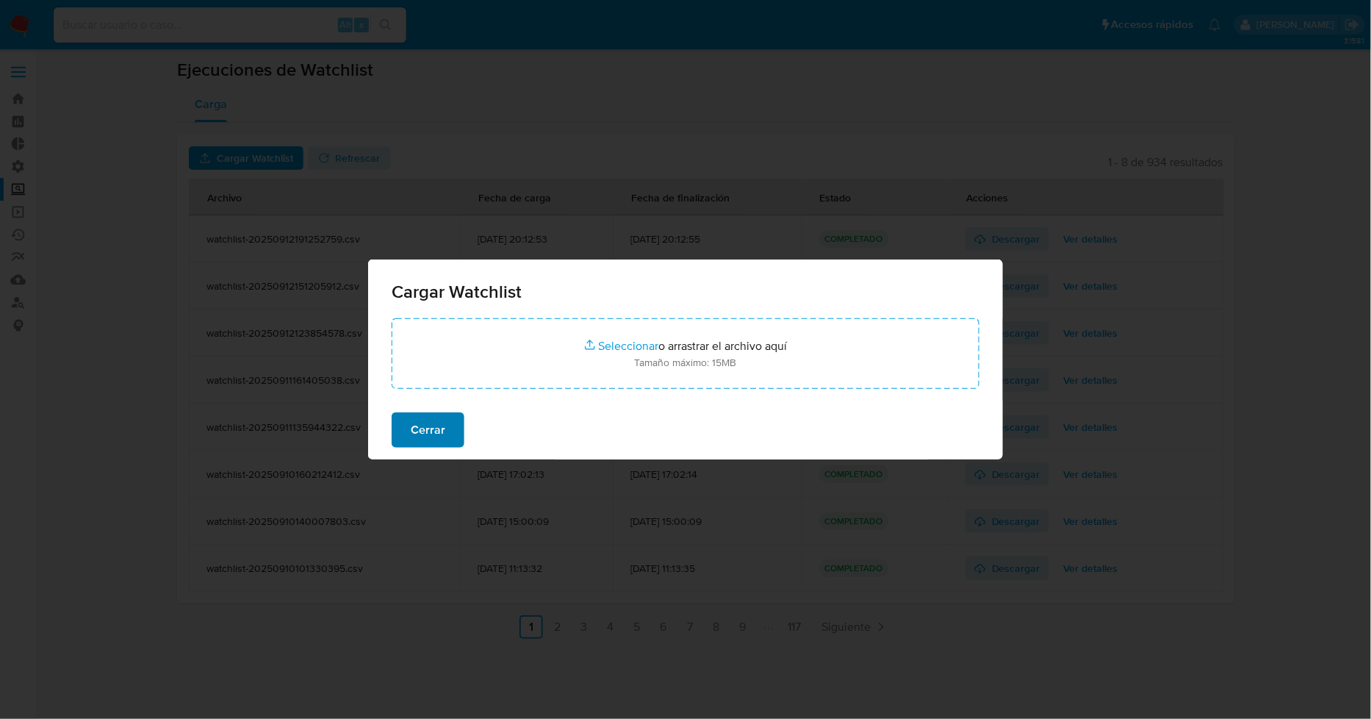
click at [442, 424] on span "Cerrar" at bounding box center [428, 430] width 35 height 32
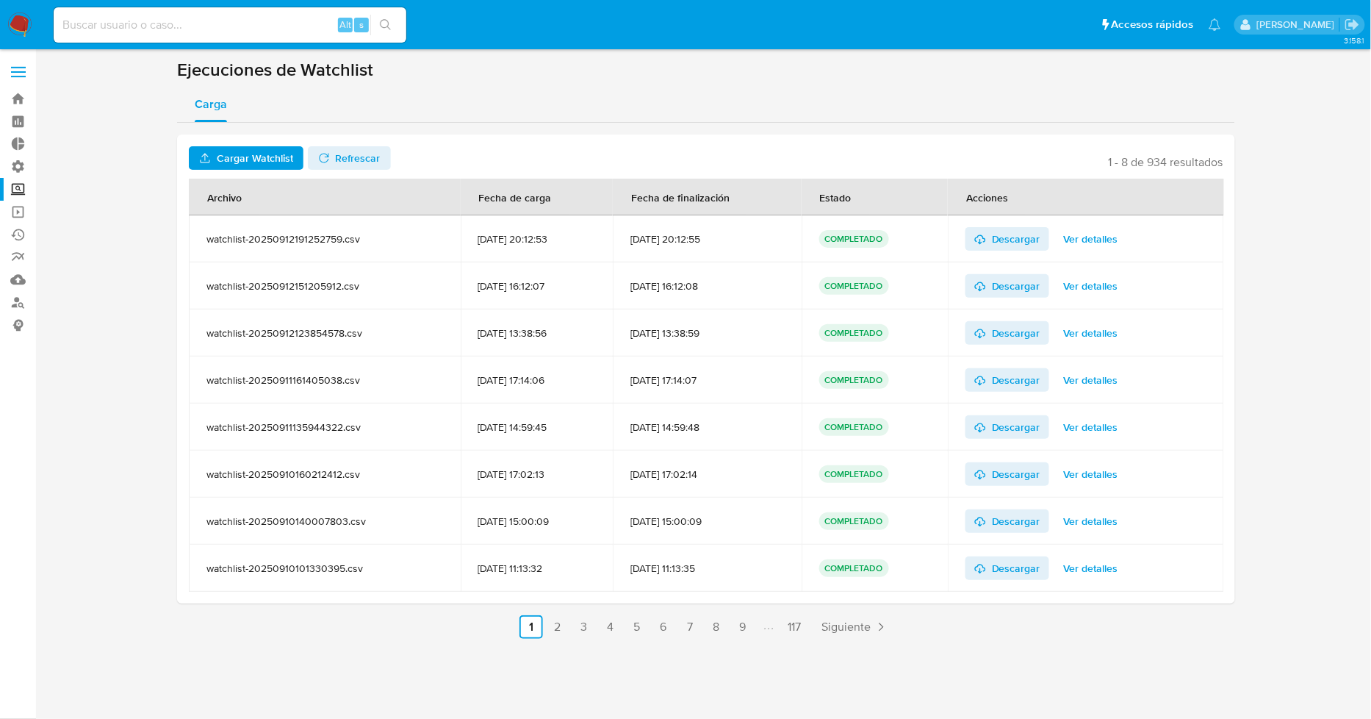
click at [1088, 234] on span "Ver detalles" at bounding box center [1091, 239] width 54 height 21
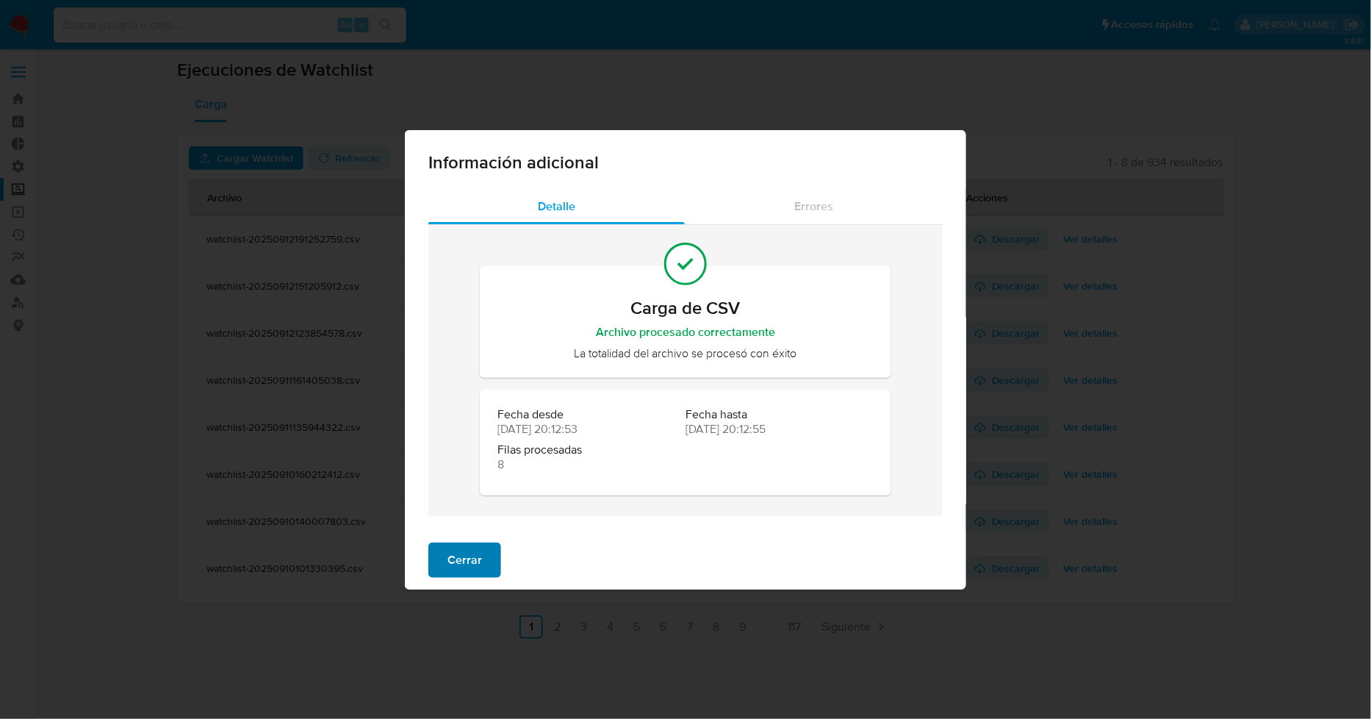
click at [463, 562] on span "Cerrar" at bounding box center [464, 560] width 35 height 32
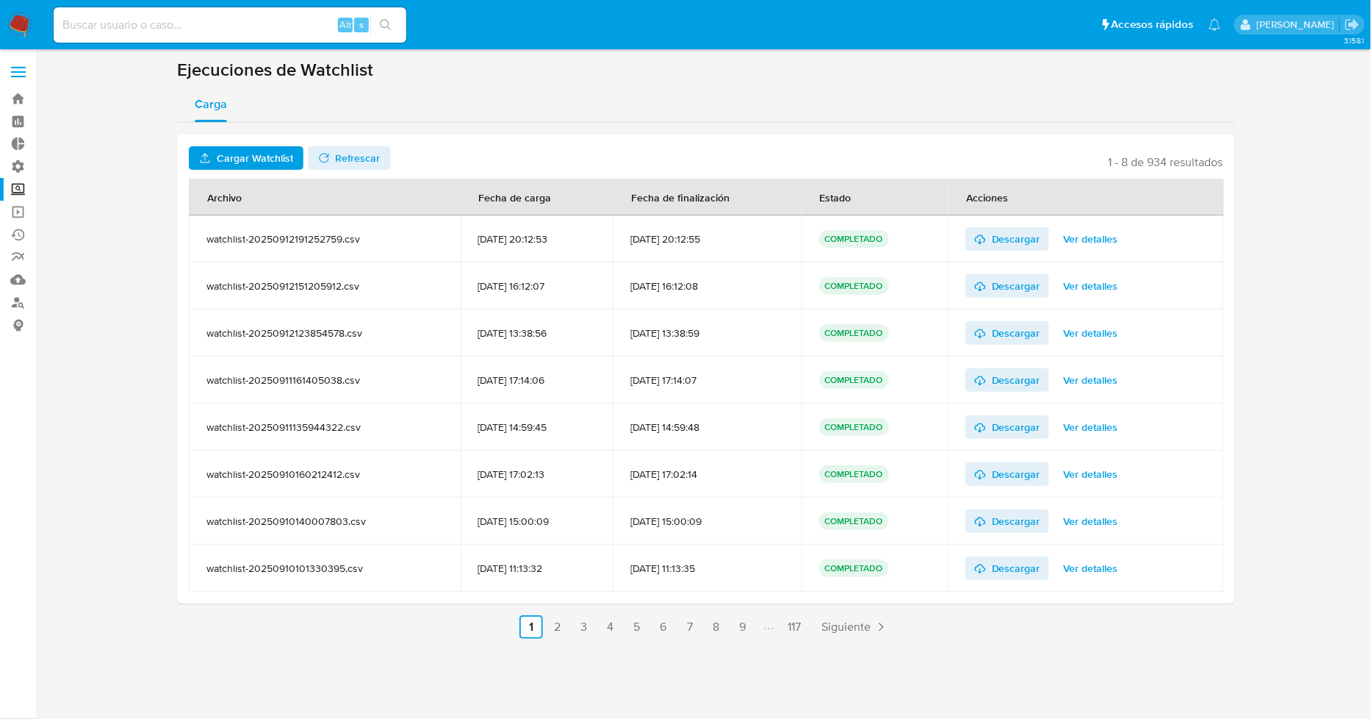
click at [13, 187] on label "Screening" at bounding box center [87, 189] width 175 height 23
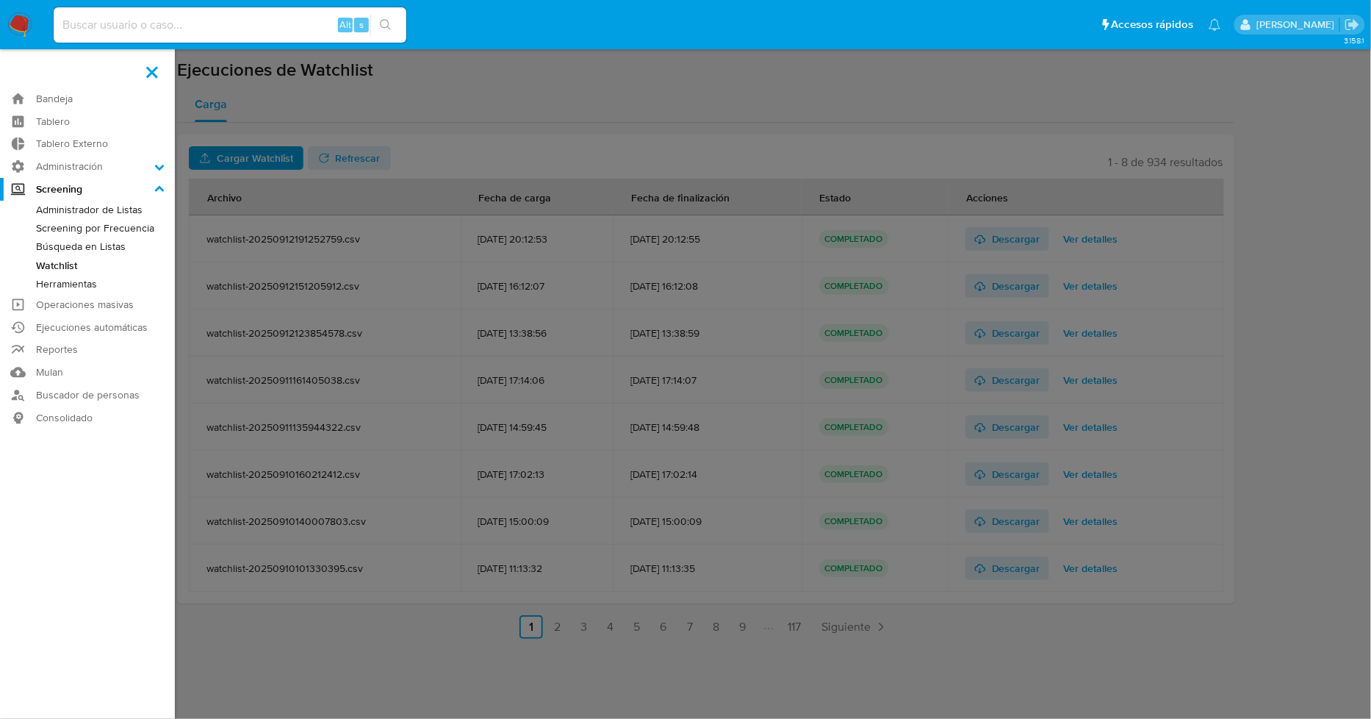
click at [0, 0] on input "Screening" at bounding box center [0, 0] width 0 height 0
click at [426, 148] on label at bounding box center [685, 359] width 1371 height 719
click at [0, 0] on input "checkbox" at bounding box center [0, 0] width 0 height 0
